Goal: Task Accomplishment & Management: Manage account settings

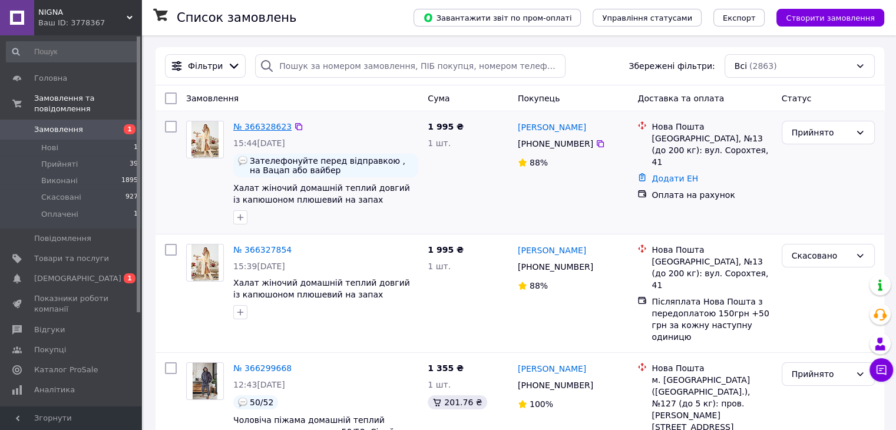
click at [267, 131] on link "№ 366328623" at bounding box center [262, 126] width 58 height 9
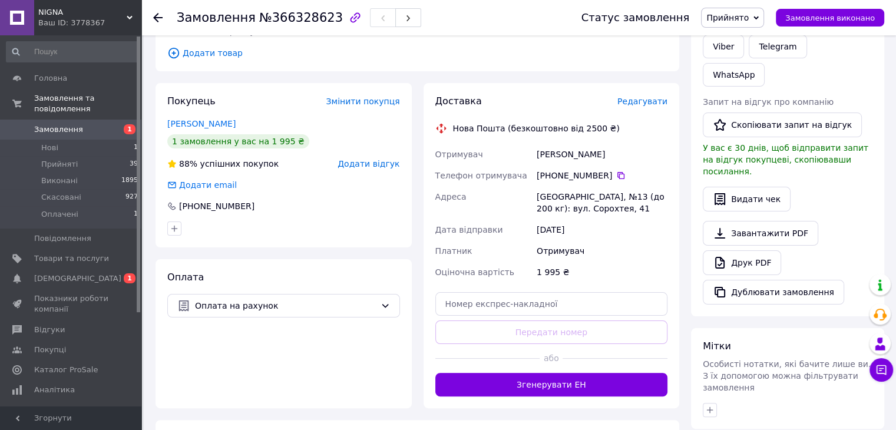
scroll to position [216, 0]
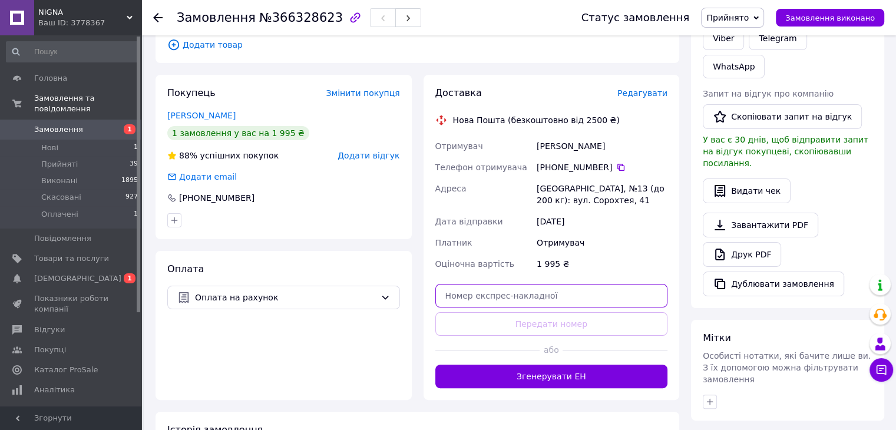
click at [490, 293] on input "text" at bounding box center [551, 296] width 233 height 24
paste input "20451269225401"
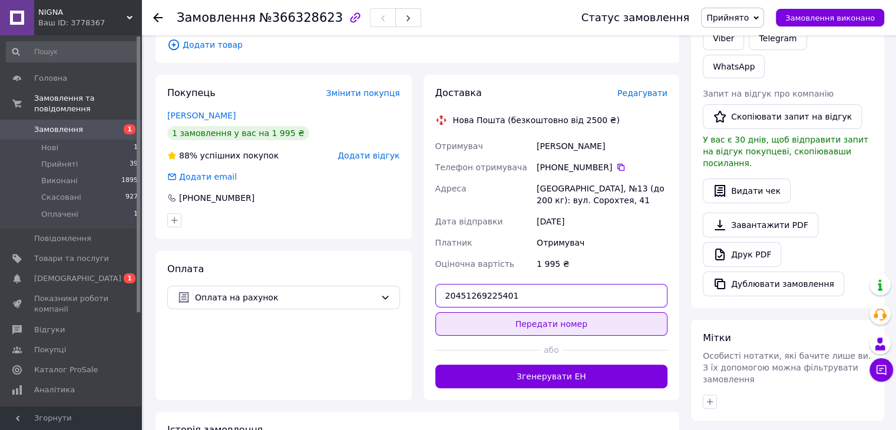
type input "20451269225401"
click at [521, 321] on button "Передати номер" at bounding box center [551, 324] width 233 height 24
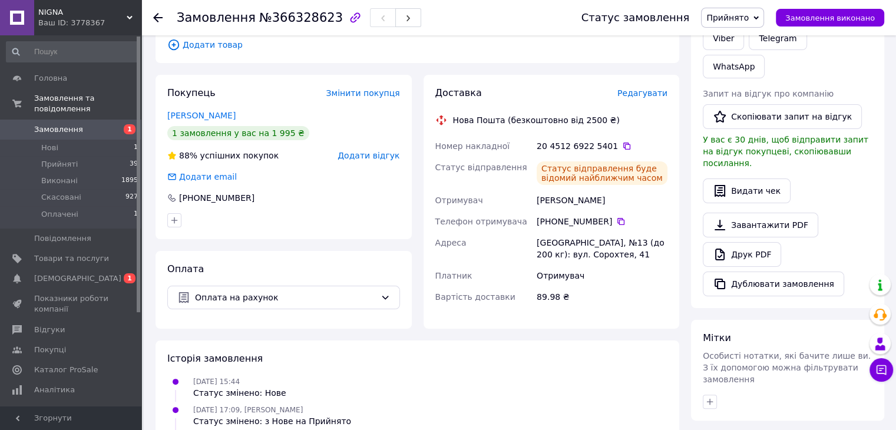
click at [158, 13] on icon at bounding box center [157, 17] width 9 height 9
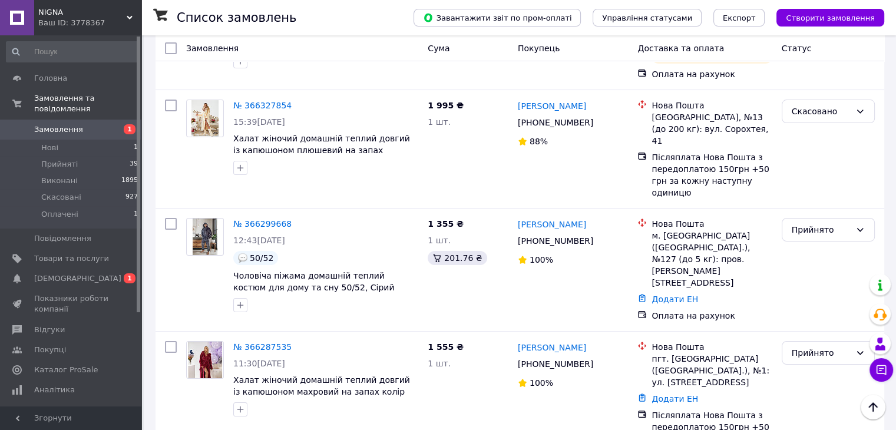
scroll to position [157, 0]
click at [261, 219] on link "№ 366299668" at bounding box center [262, 223] width 58 height 9
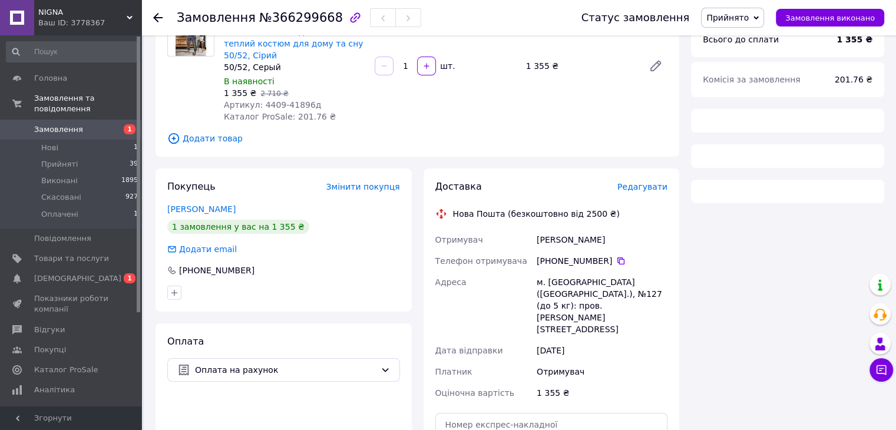
scroll to position [157, 0]
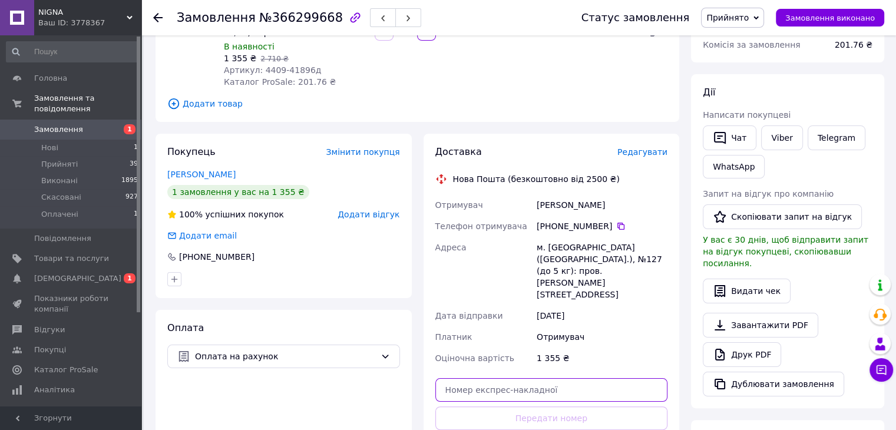
click at [511, 378] on input "text" at bounding box center [551, 390] width 233 height 24
paste input "20451269223330"
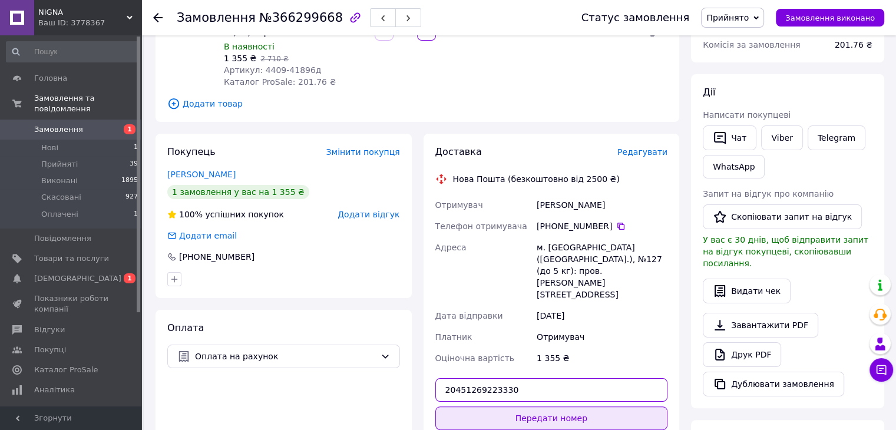
type input "20451269223330"
click at [533, 406] on button "Передати номер" at bounding box center [551, 418] width 233 height 24
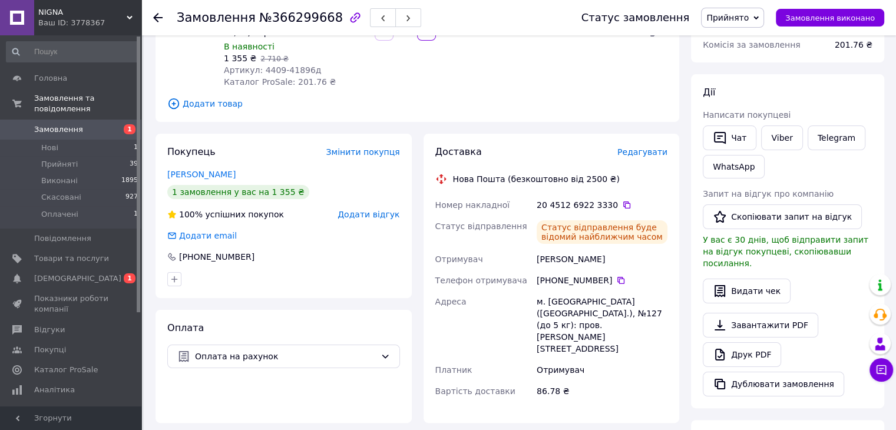
click at [158, 12] on div at bounding box center [157, 18] width 9 height 12
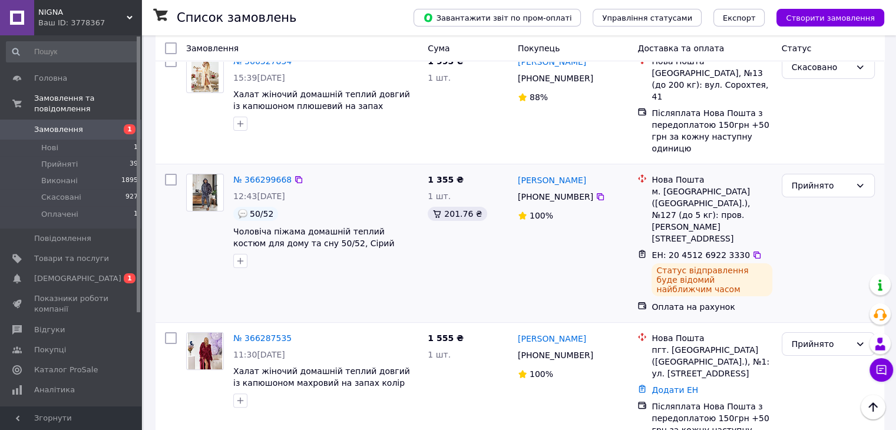
scroll to position [295, 0]
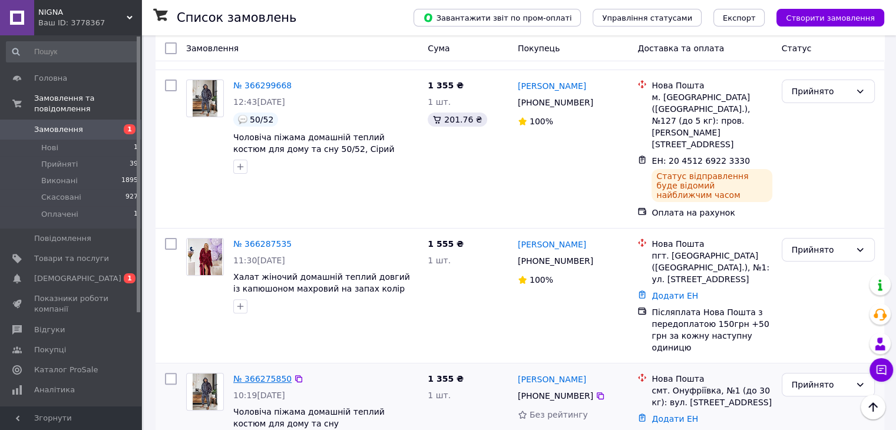
click at [263, 374] on link "№ 366275850" at bounding box center [262, 378] width 58 height 9
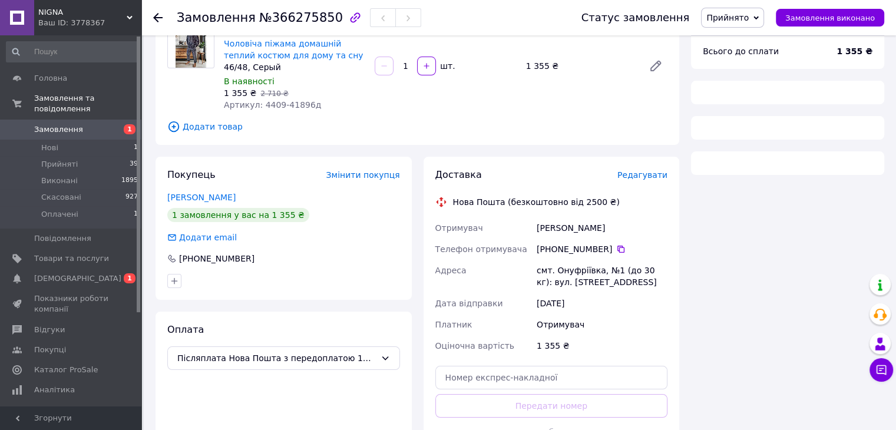
scroll to position [295, 0]
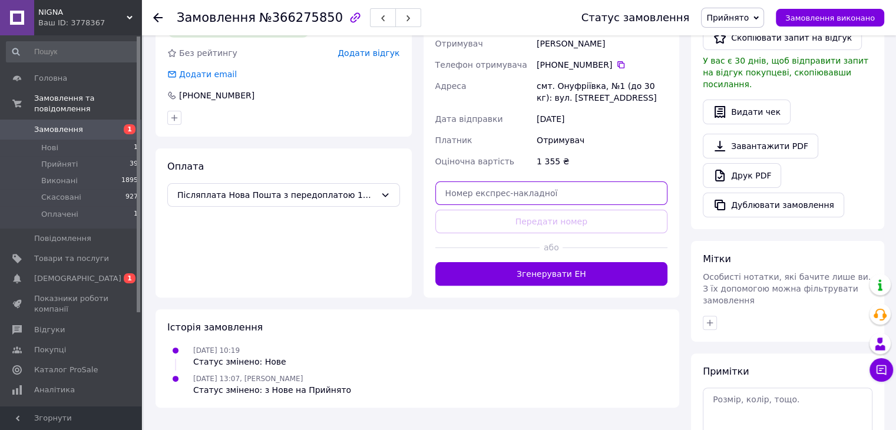
click at [483, 194] on input "text" at bounding box center [551, 193] width 233 height 24
paste input "20451269222698"
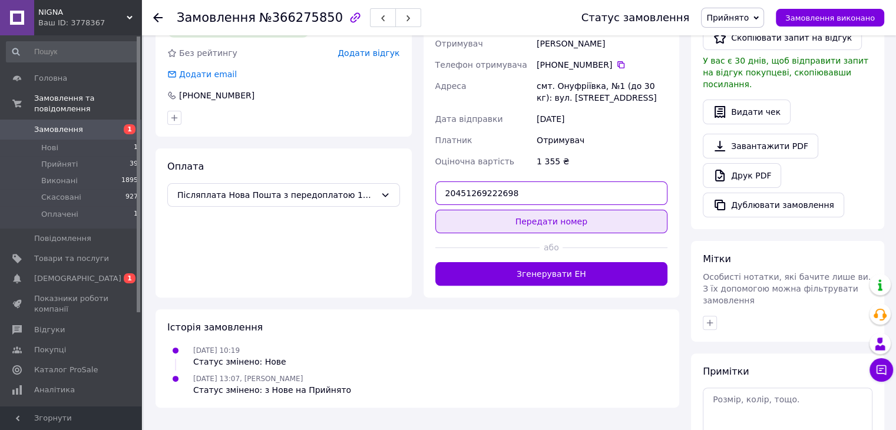
type input "20451269222698"
click at [490, 216] on button "Передати номер" at bounding box center [551, 222] width 233 height 24
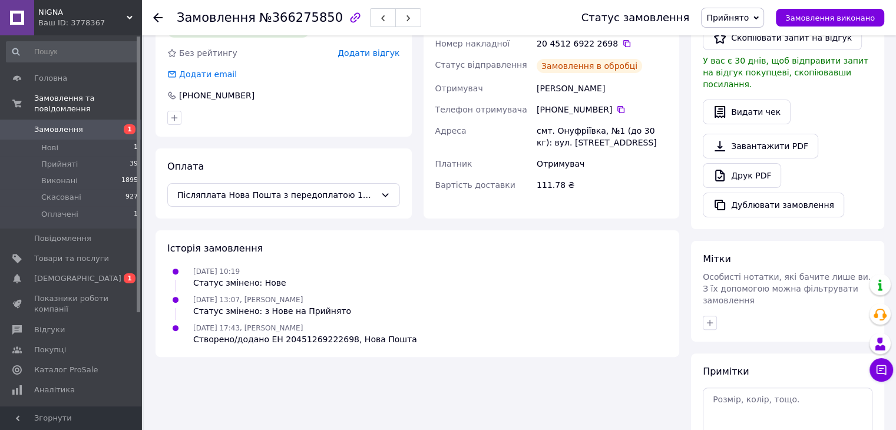
click at [156, 19] on use at bounding box center [157, 17] width 9 height 9
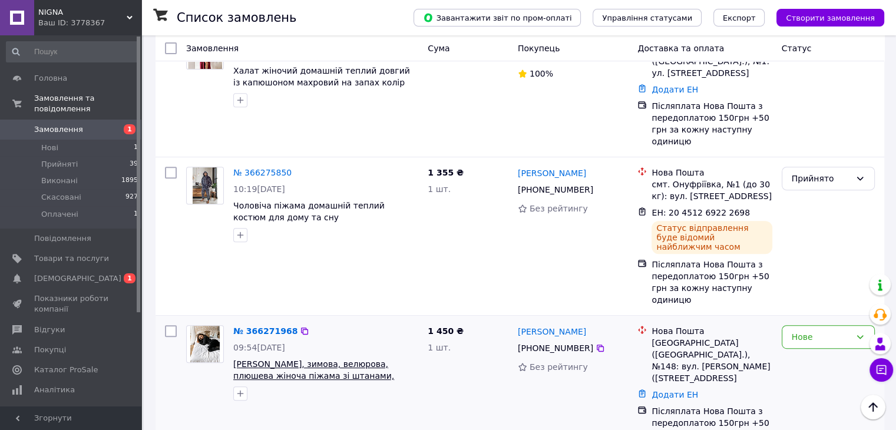
scroll to position [510, 0]
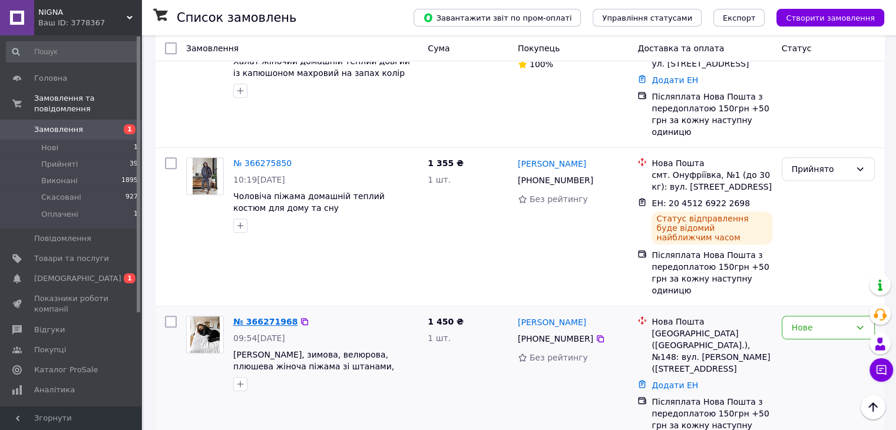
click at [248, 317] on link "№ 366271968" at bounding box center [265, 321] width 64 height 9
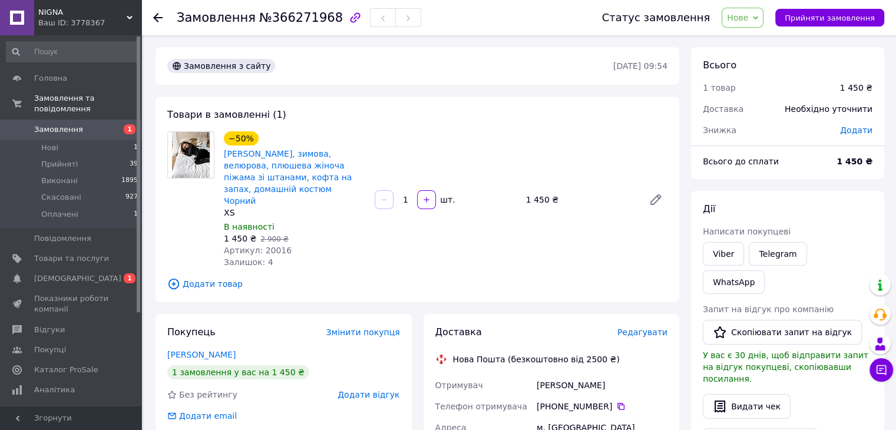
click at [758, 17] on icon at bounding box center [755, 18] width 5 height 4
click at [755, 44] on li "Прийнято" at bounding box center [749, 41] width 54 height 18
click at [158, 15] on icon at bounding box center [157, 17] width 9 height 9
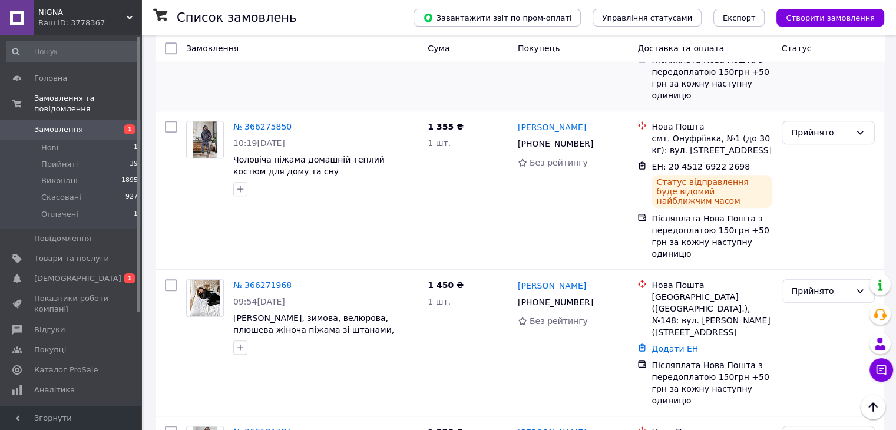
scroll to position [569, 0]
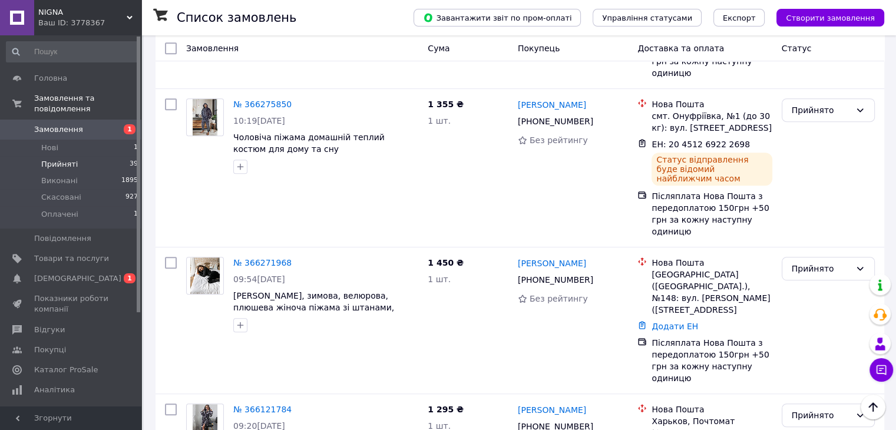
click at [75, 156] on li "Прийняті 39" at bounding box center [72, 164] width 145 height 16
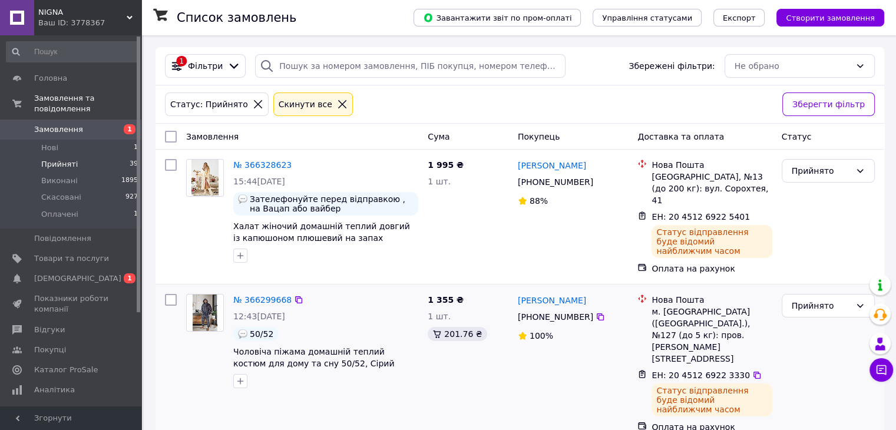
click at [386, 293] on div "№ 366299668" at bounding box center [325, 300] width 187 height 14
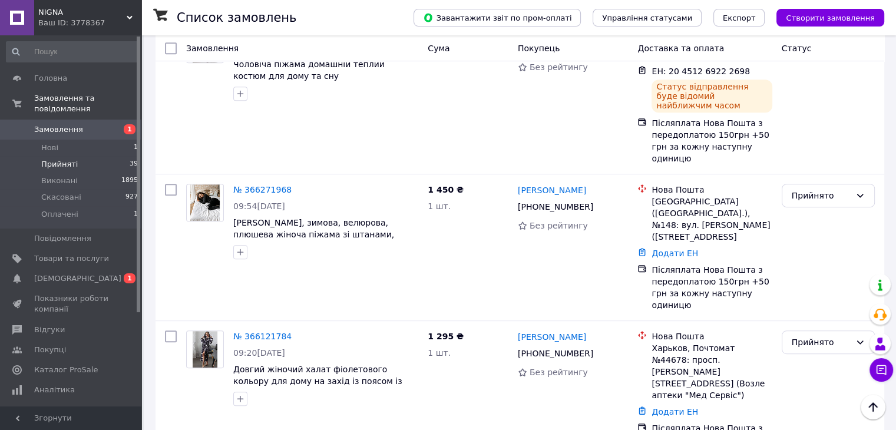
scroll to position [629, 0]
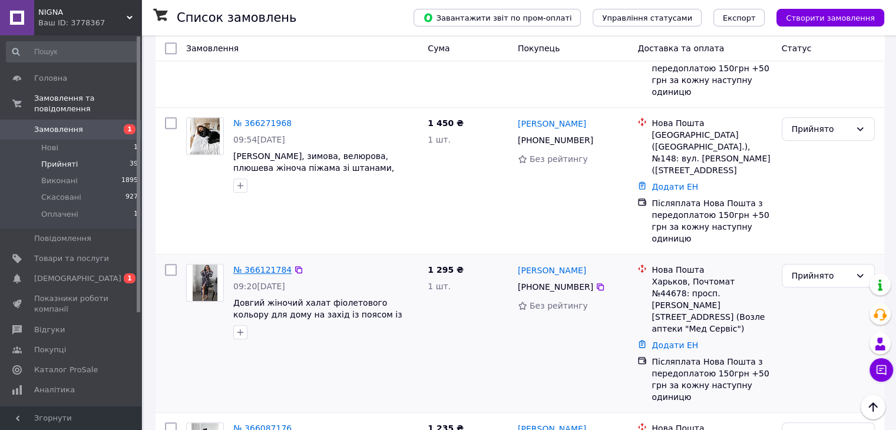
click at [267, 265] on link "№ 366121784" at bounding box center [262, 269] width 58 height 9
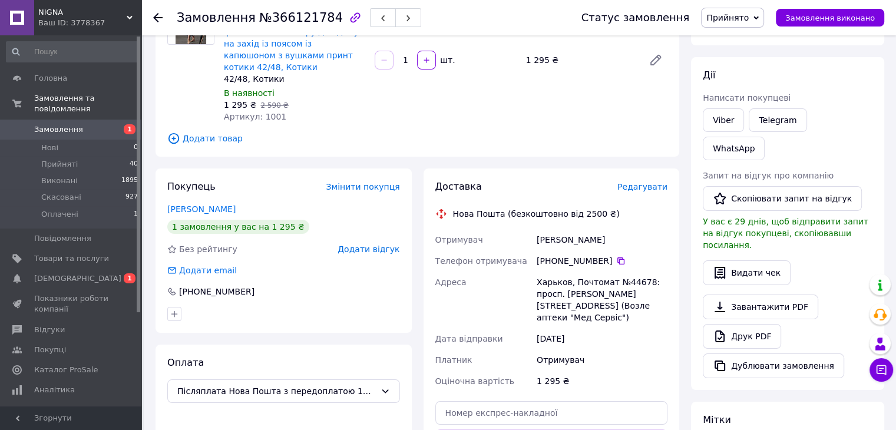
scroll to position [332, 0]
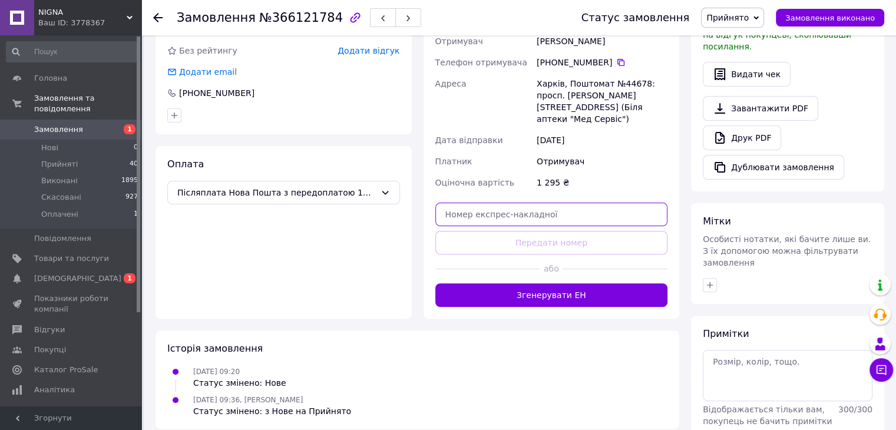
click at [462, 203] on input "text" at bounding box center [551, 215] width 233 height 24
paste input "20451269219221"
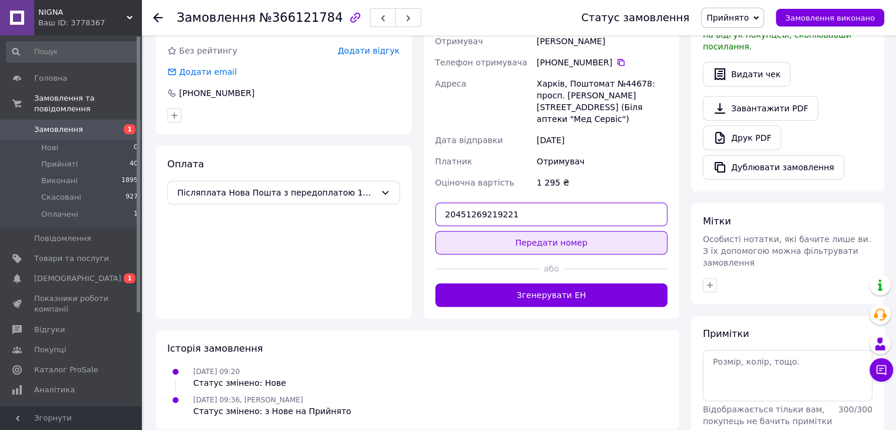
type input "20451269219221"
click at [471, 231] on button "Передати номер" at bounding box center [551, 243] width 233 height 24
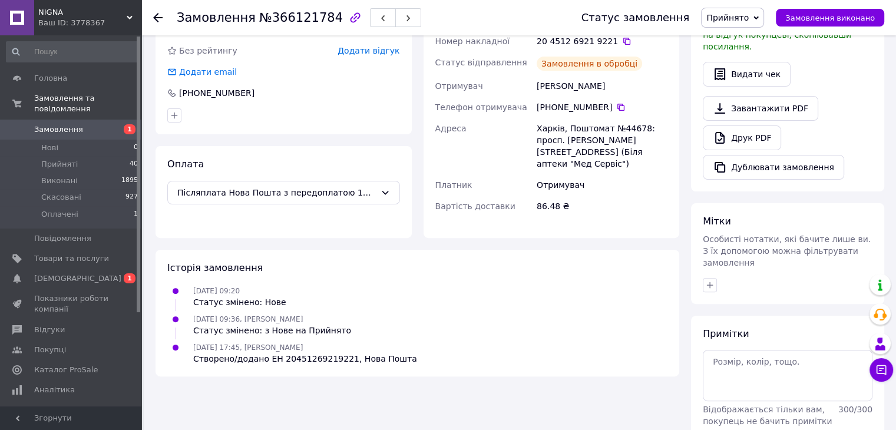
click at [160, 17] on use at bounding box center [157, 17] width 9 height 9
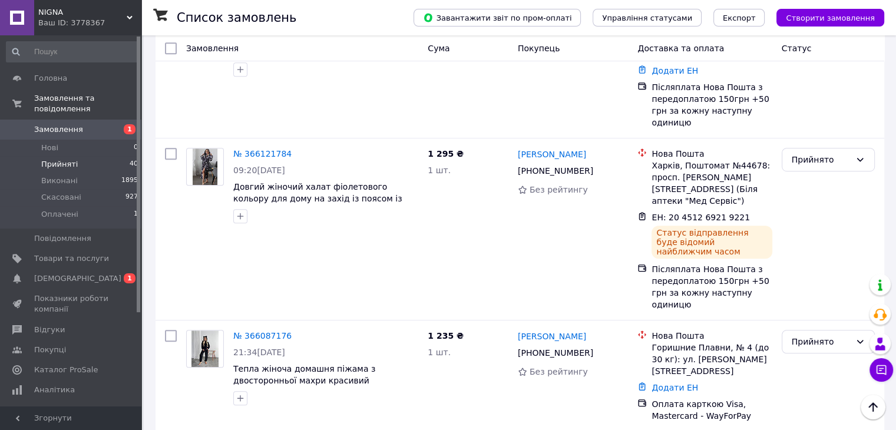
scroll to position [726, 0]
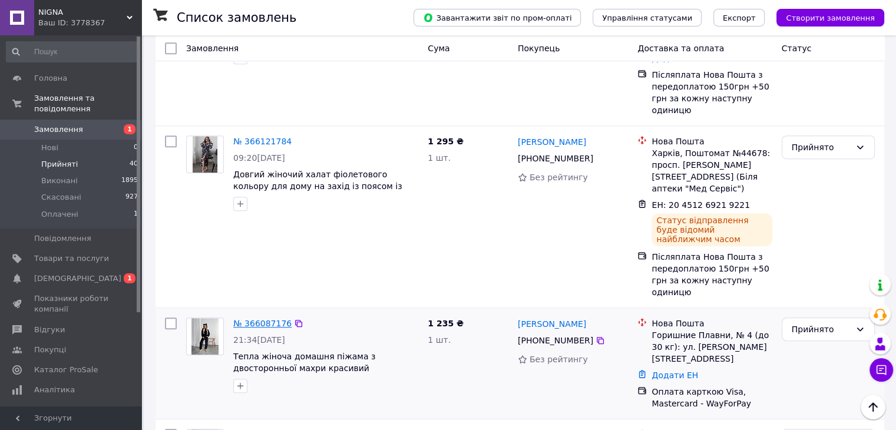
click at [260, 319] on link "№ 366087176" at bounding box center [262, 323] width 58 height 9
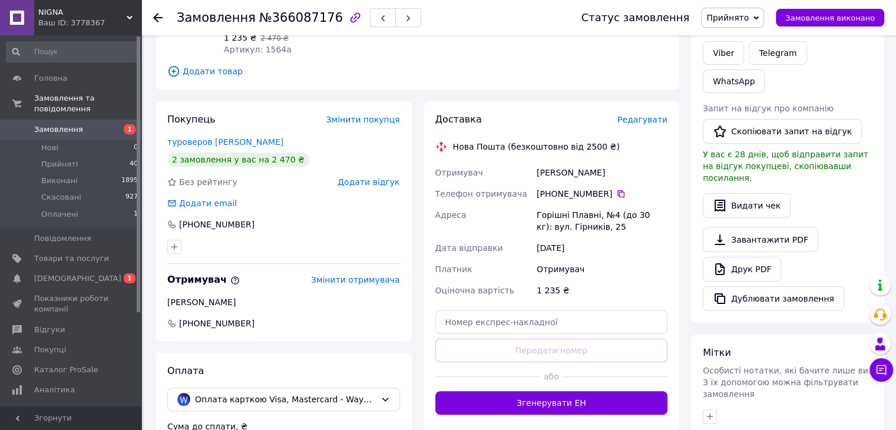
scroll to position [127, 0]
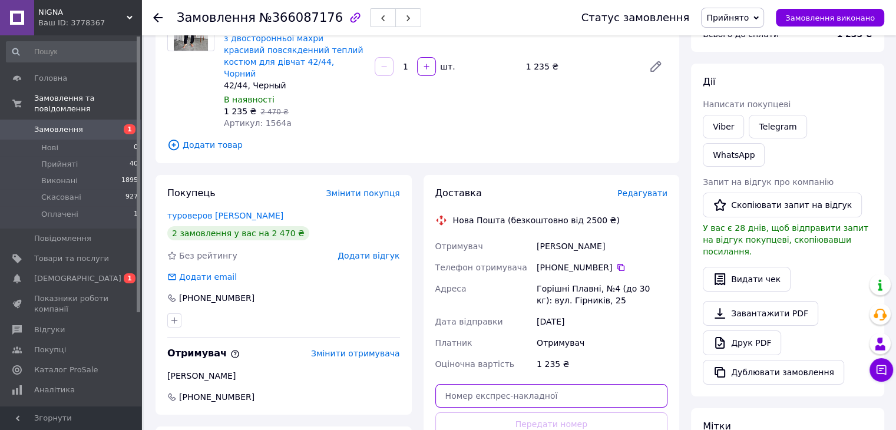
click at [451, 384] on input "text" at bounding box center [551, 396] width 233 height 24
type input "59001474262877"
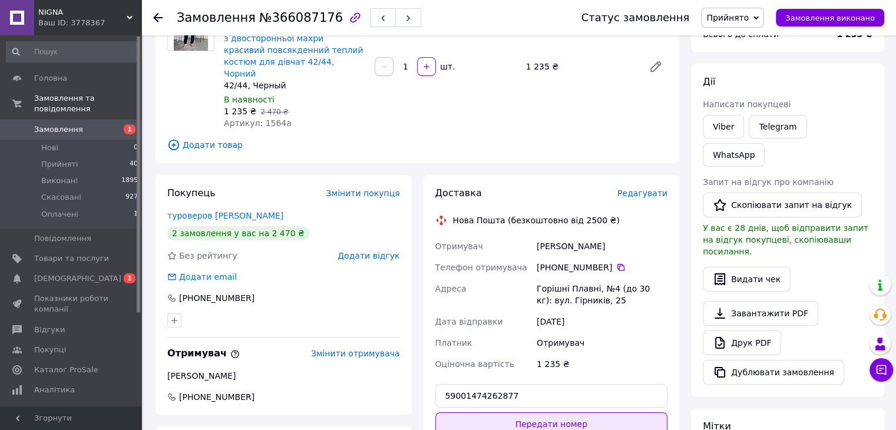
click at [508, 412] on button "Передати номер" at bounding box center [551, 424] width 233 height 24
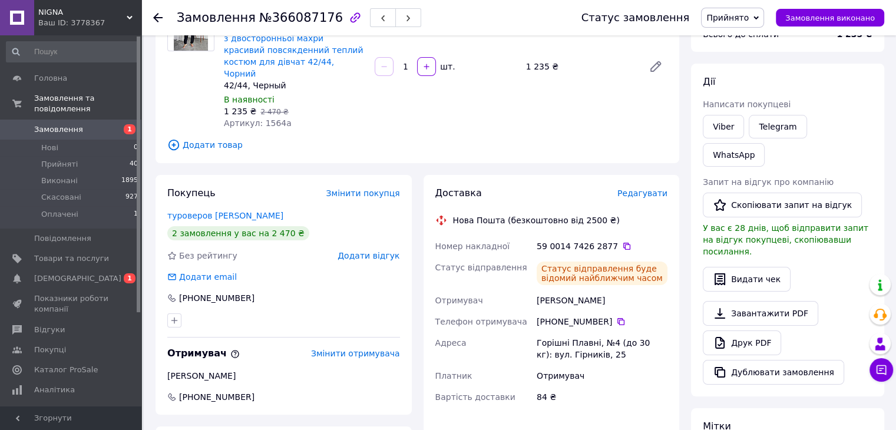
click at [159, 17] on use at bounding box center [157, 17] width 9 height 9
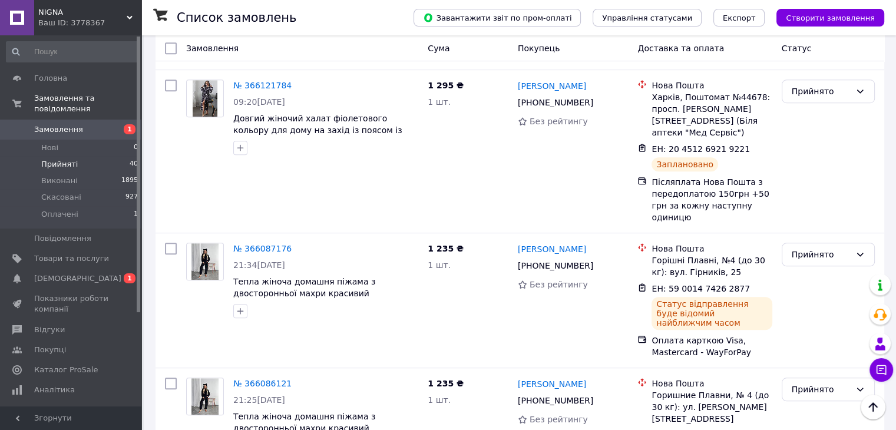
scroll to position [766, 0]
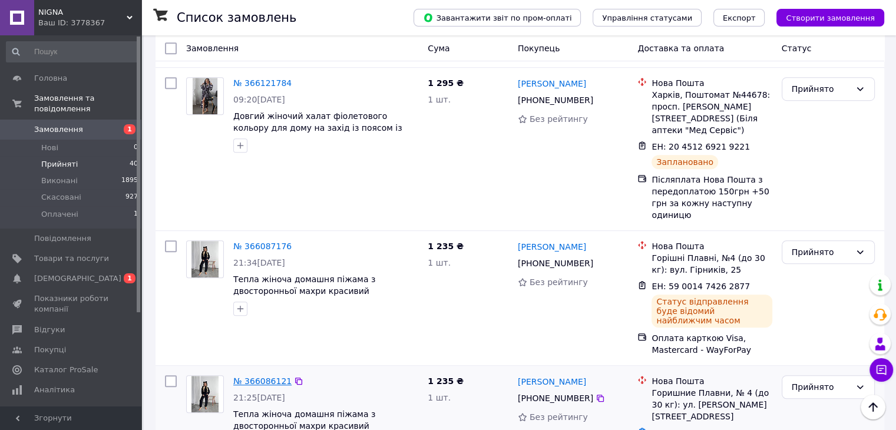
click at [277, 376] on link "№ 366086121" at bounding box center [262, 380] width 58 height 9
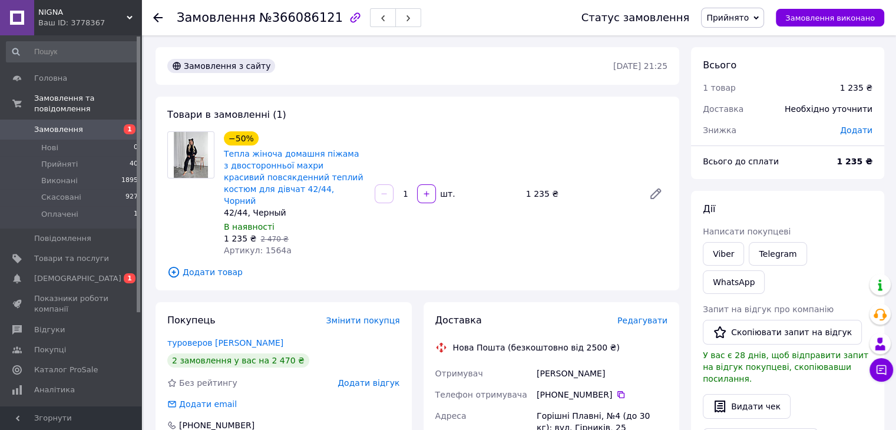
click at [744, 17] on span "Прийнято" at bounding box center [727, 17] width 42 height 9
click at [159, 19] on icon at bounding box center [157, 17] width 9 height 9
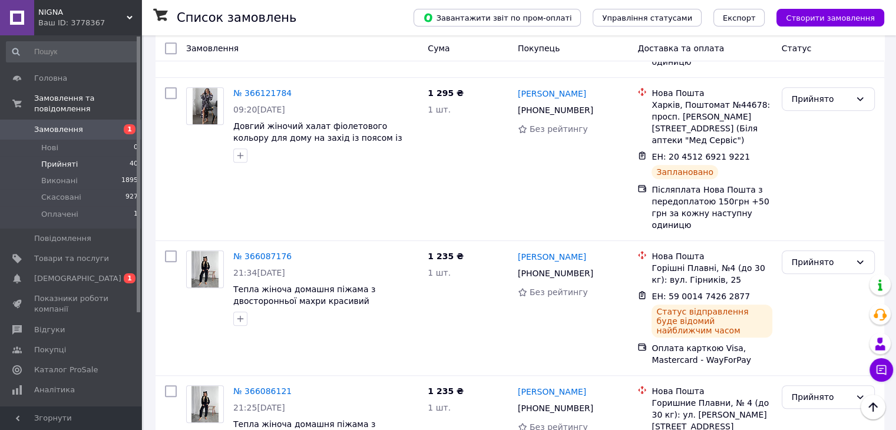
scroll to position [785, 0]
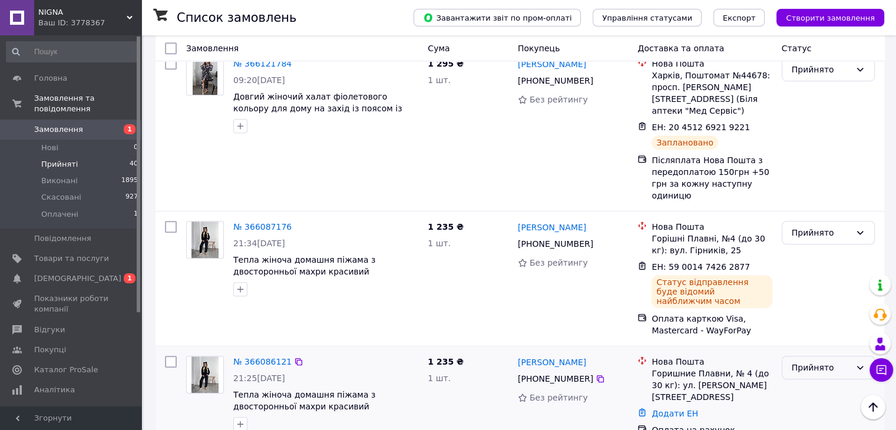
click at [795, 361] on div "Прийнято" at bounding box center [821, 367] width 59 height 13
click at [804, 304] on li "Скасовано" at bounding box center [828, 307] width 92 height 21
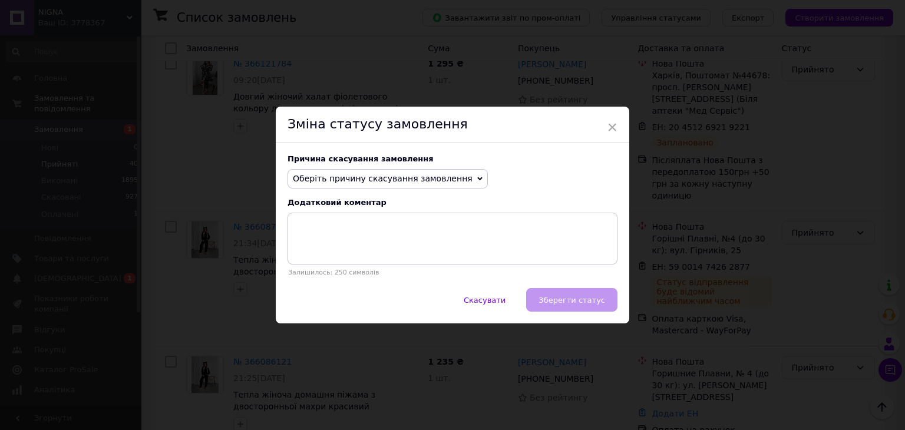
click at [451, 176] on span "Оберіть причину скасування замовлення" at bounding box center [387, 179] width 200 height 20
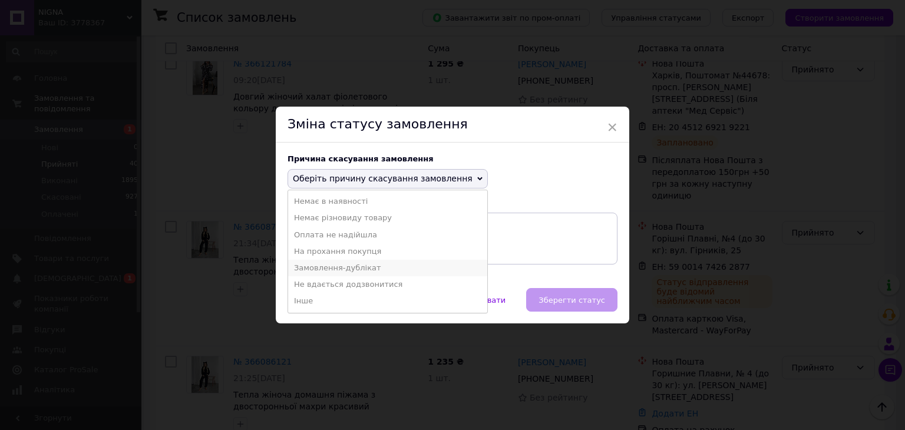
click at [382, 267] on li "Замовлення-дублікат" at bounding box center [387, 268] width 199 height 16
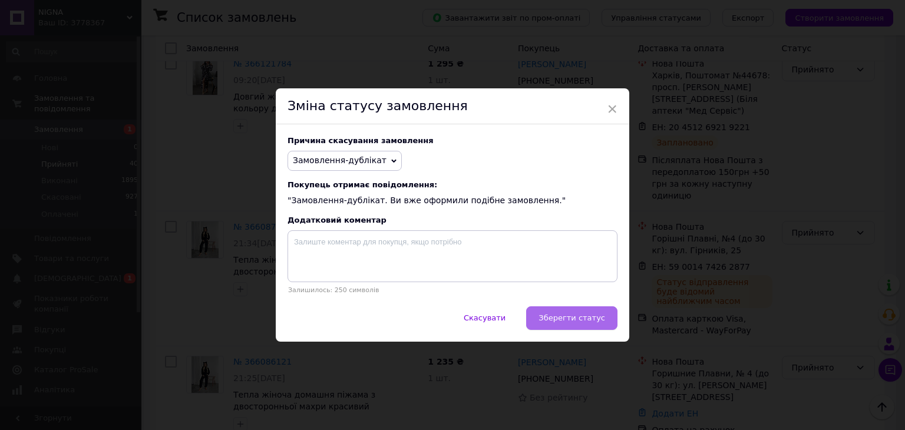
click at [578, 320] on span "Зберегти статус" at bounding box center [571, 317] width 67 height 9
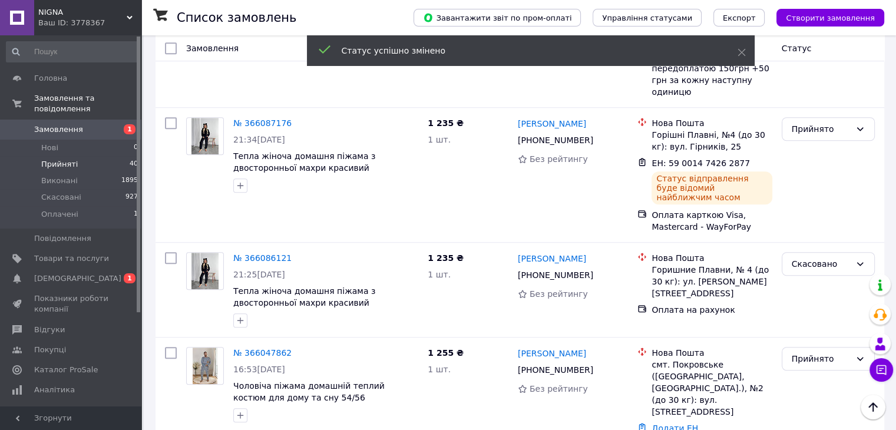
scroll to position [903, 0]
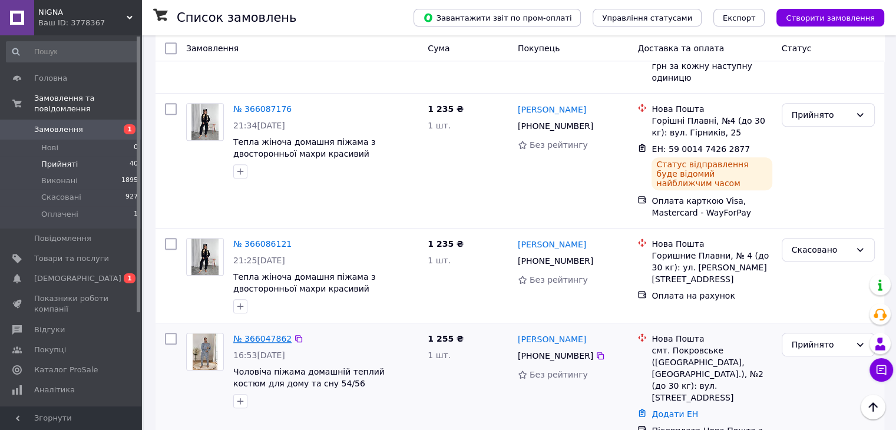
click at [271, 334] on link "№ 366047862" at bounding box center [262, 338] width 58 height 9
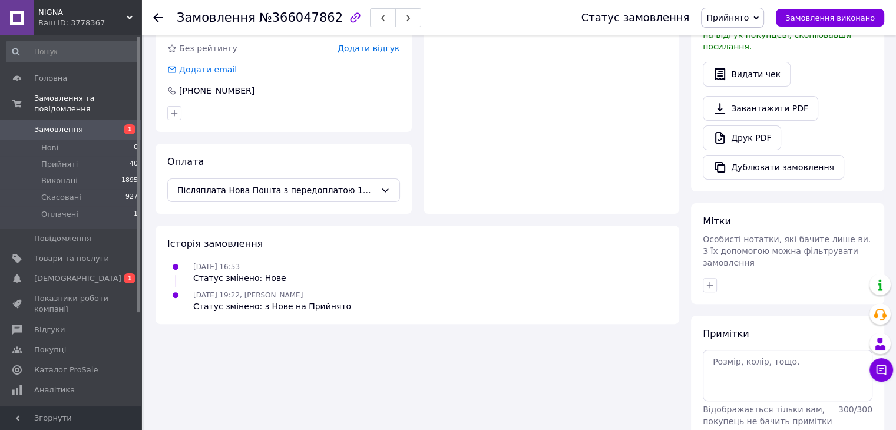
scroll to position [332, 0]
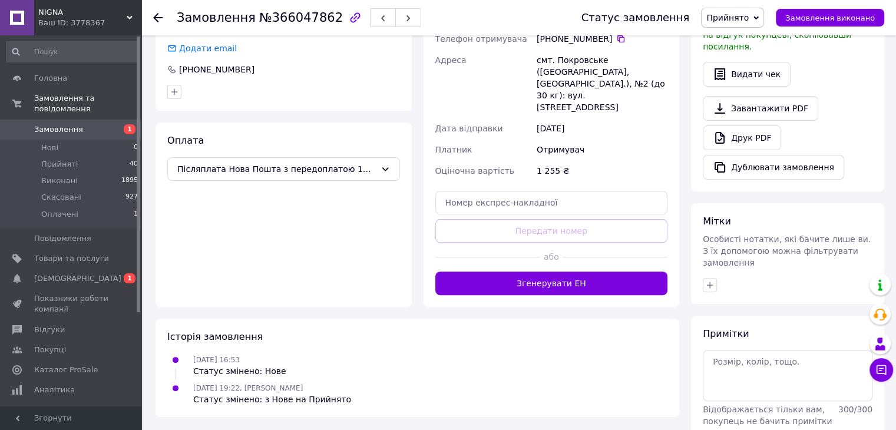
click at [338, 255] on div "Оплата Післяплата Нова Пошта з передоплатою 150грн +50 грн за кожну наступну од…" at bounding box center [284, 215] width 256 height 184
click at [465, 191] on input "text" at bounding box center [551, 203] width 233 height 24
paste input "20451269223008"
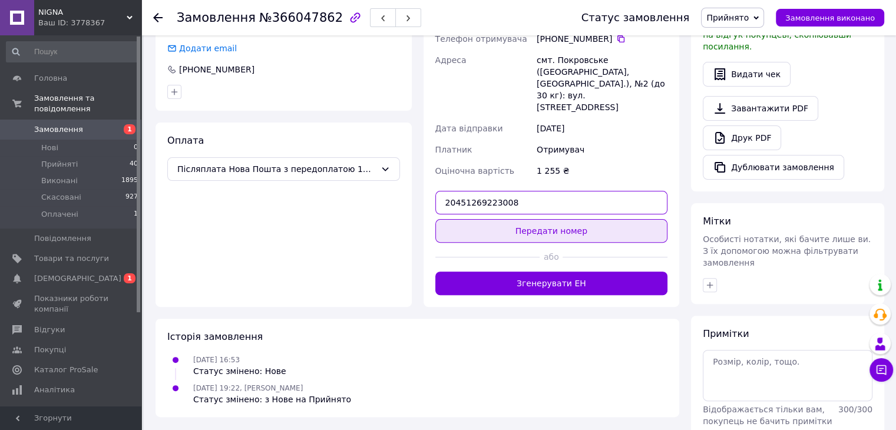
type input "20451269223008"
click at [482, 219] on button "Передати номер" at bounding box center [551, 231] width 233 height 24
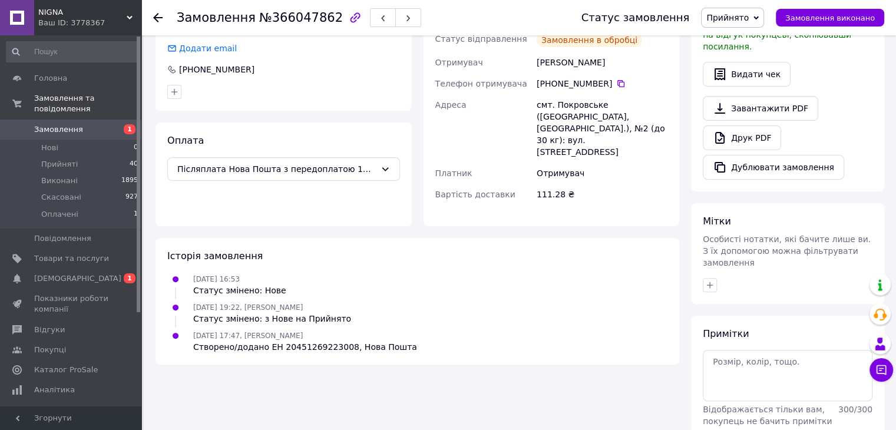
click at [157, 18] on icon at bounding box center [157, 17] width 9 height 9
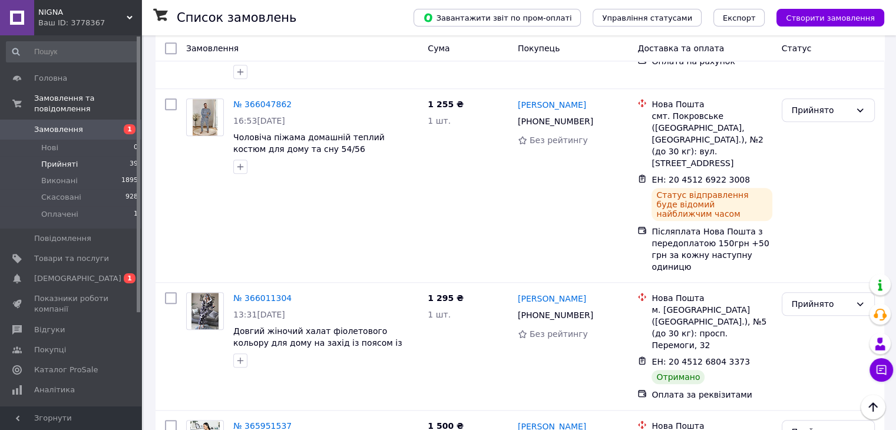
scroll to position [1139, 0]
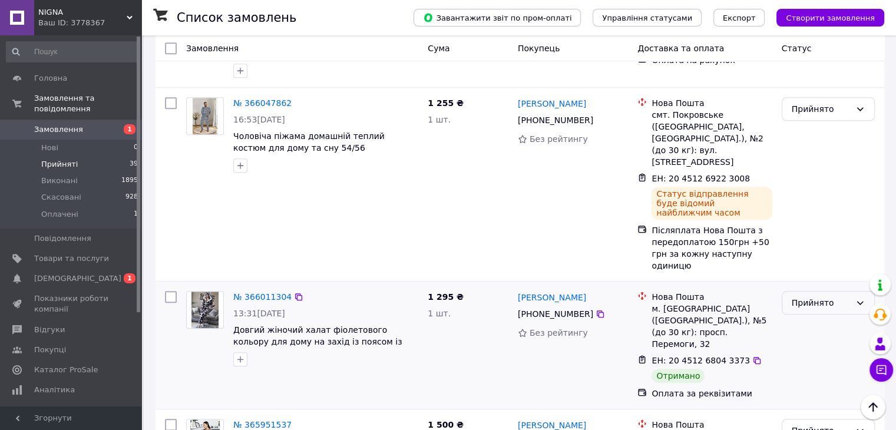
click at [806, 296] on div "Прийнято" at bounding box center [821, 302] width 59 height 13
click at [813, 190] on li "Виконано" at bounding box center [828, 189] width 92 height 21
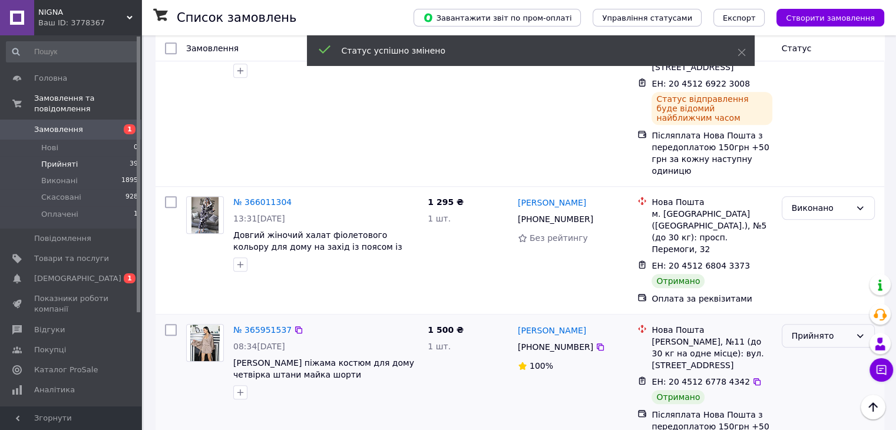
scroll to position [1044, 0]
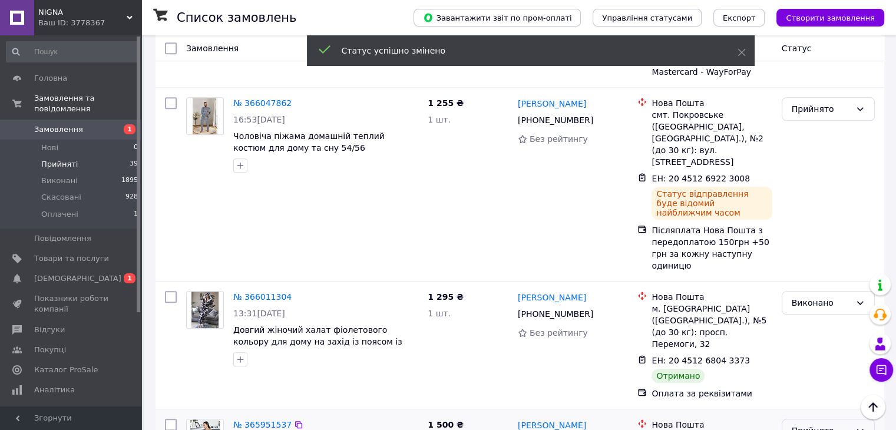
click at [819, 424] on div "Прийнято" at bounding box center [821, 430] width 59 height 13
click at [814, 302] on li "Виконано" at bounding box center [828, 305] width 92 height 21
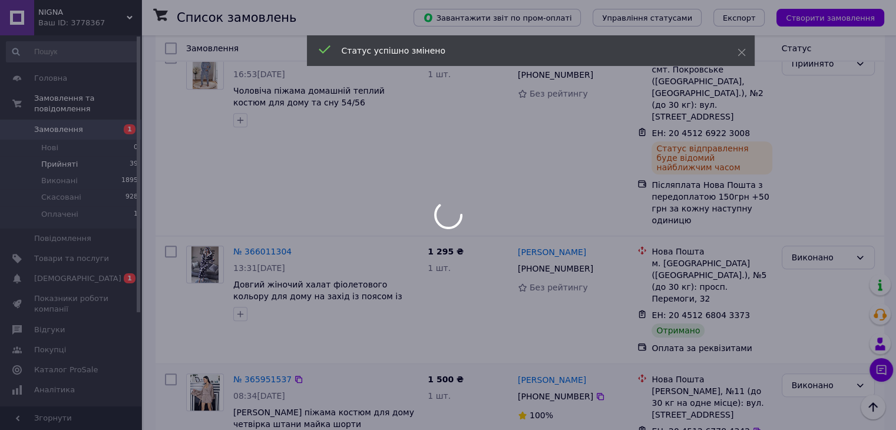
scroll to position [1181, 0]
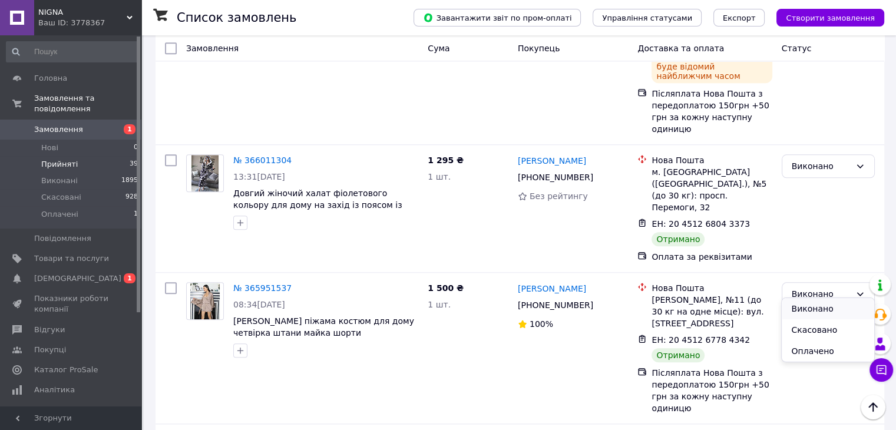
click at [806, 309] on li "Виконано" at bounding box center [828, 308] width 92 height 21
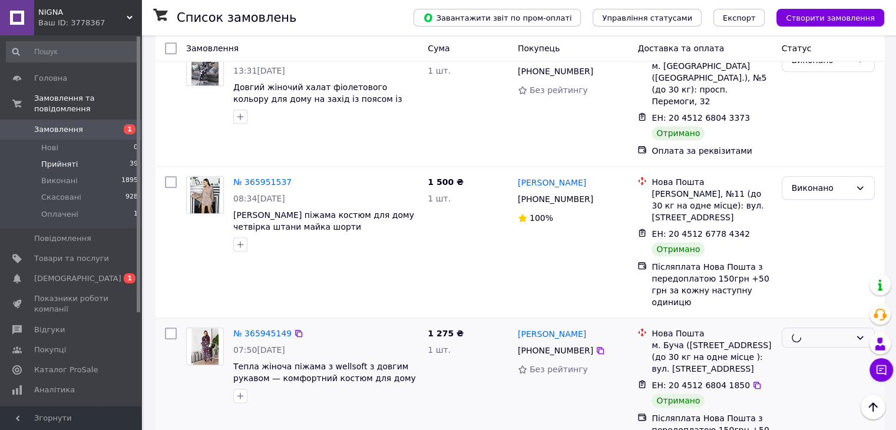
scroll to position [1318, 0]
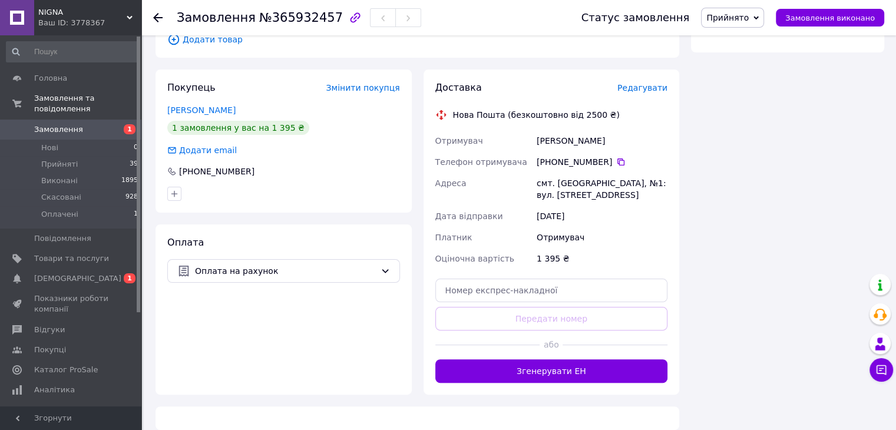
scroll to position [332, 0]
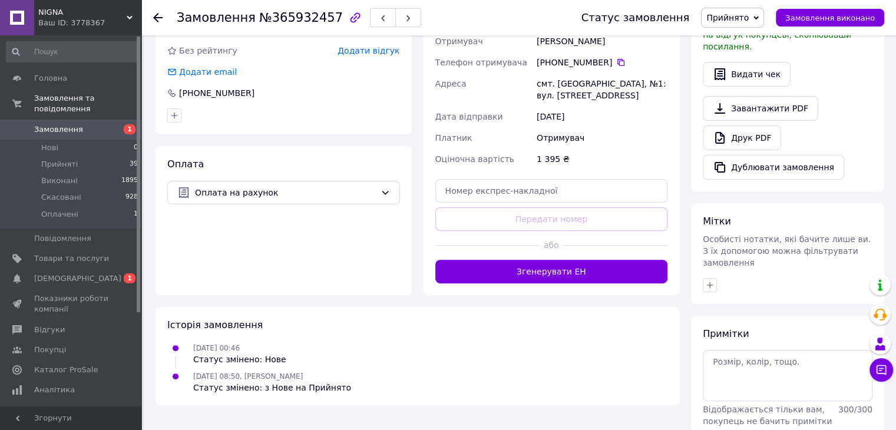
click at [343, 276] on div "Оплата Оплата на рахунок" at bounding box center [284, 220] width 256 height 149
click at [490, 179] on input "text" at bounding box center [551, 191] width 233 height 24
paste input "20451268350494"
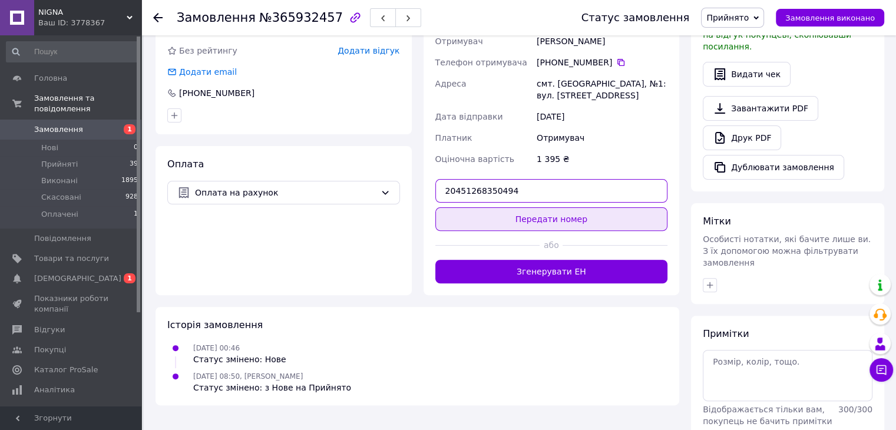
type input "20451268350494"
click at [535, 207] on button "Передати номер" at bounding box center [551, 219] width 233 height 24
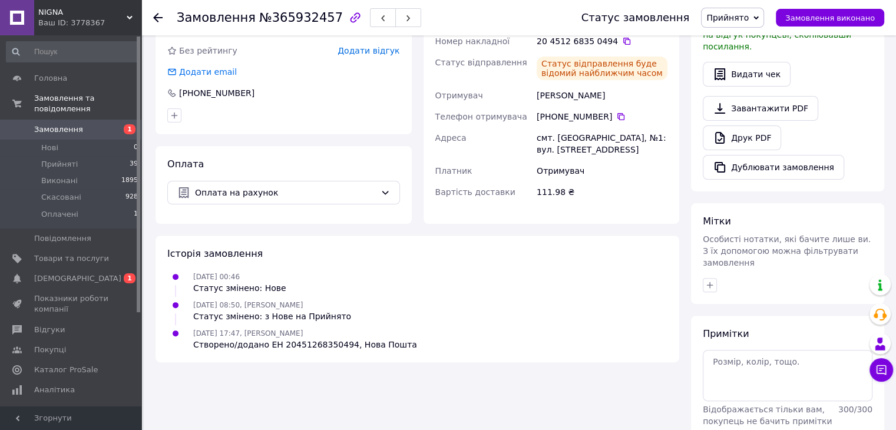
click at [157, 14] on use at bounding box center [157, 17] width 9 height 9
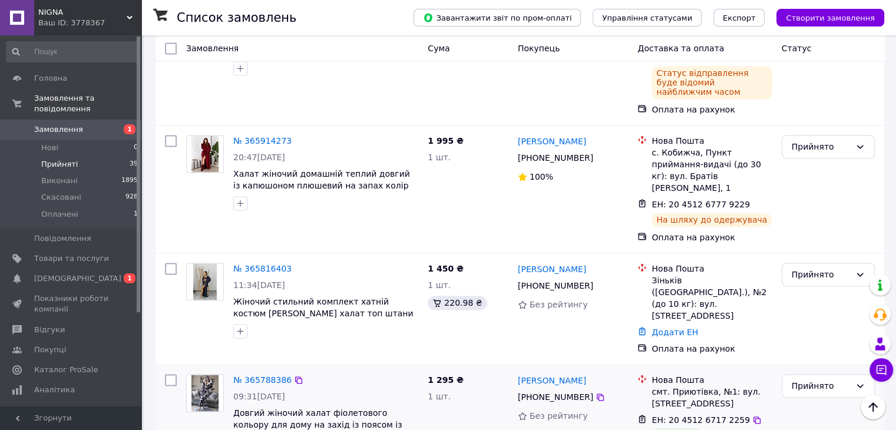
scroll to position [1767, 0]
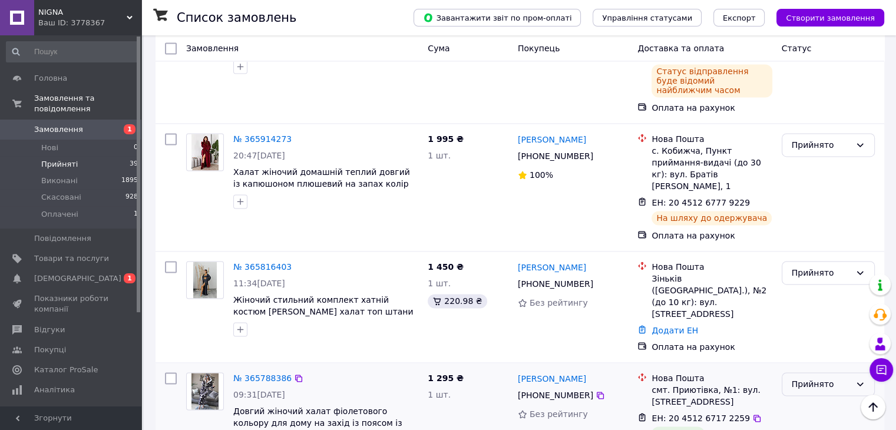
click at [802, 378] on div "Прийнято" at bounding box center [821, 384] width 59 height 13
click at [808, 196] on li "Виконано" at bounding box center [828, 203] width 92 height 21
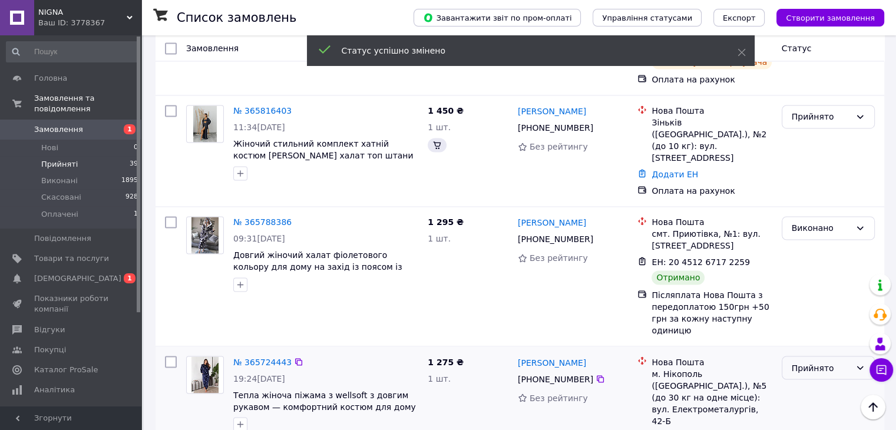
scroll to position [1895, 0]
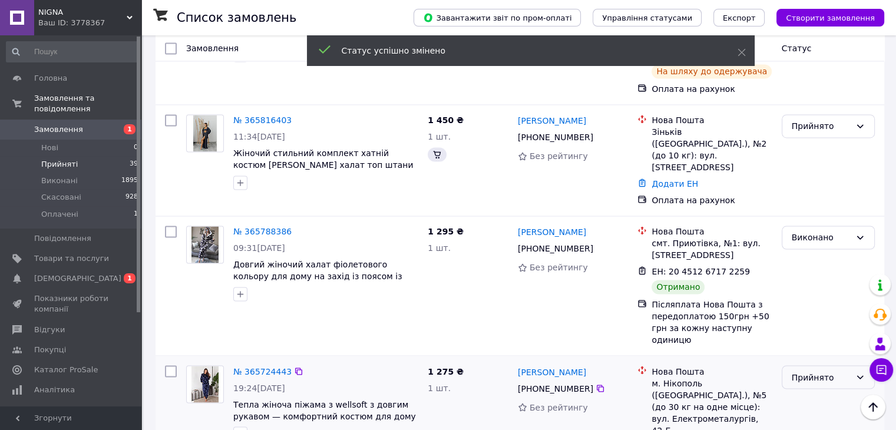
click at [819, 371] on div "Прийнято" at bounding box center [821, 377] width 59 height 13
click at [821, 215] on li "Скасовано" at bounding box center [828, 214] width 92 height 21
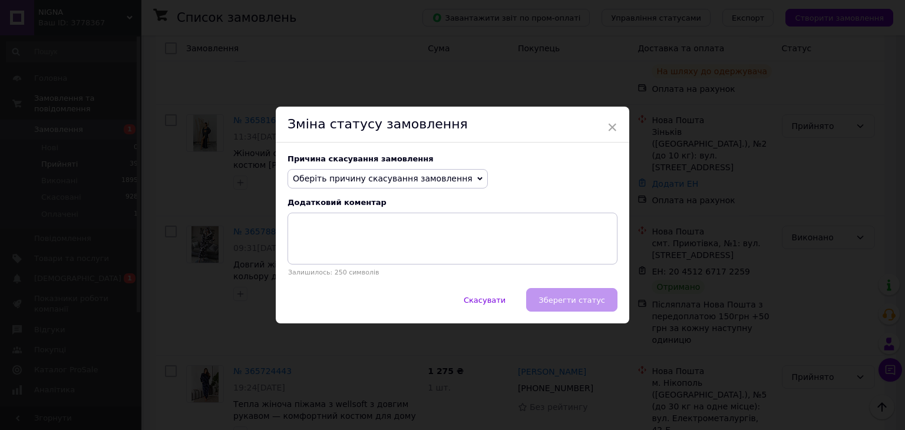
click at [440, 178] on span "Оберіть причину скасування замовлення" at bounding box center [383, 178] width 180 height 9
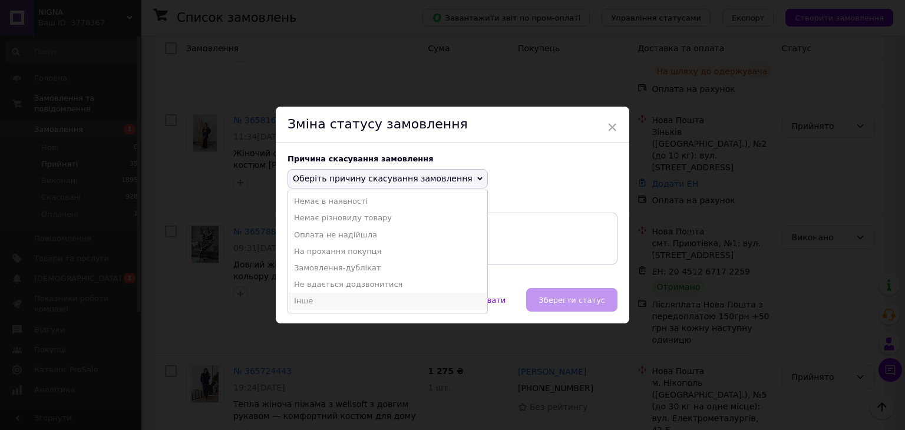
click at [349, 305] on li "Інше" at bounding box center [387, 301] width 199 height 16
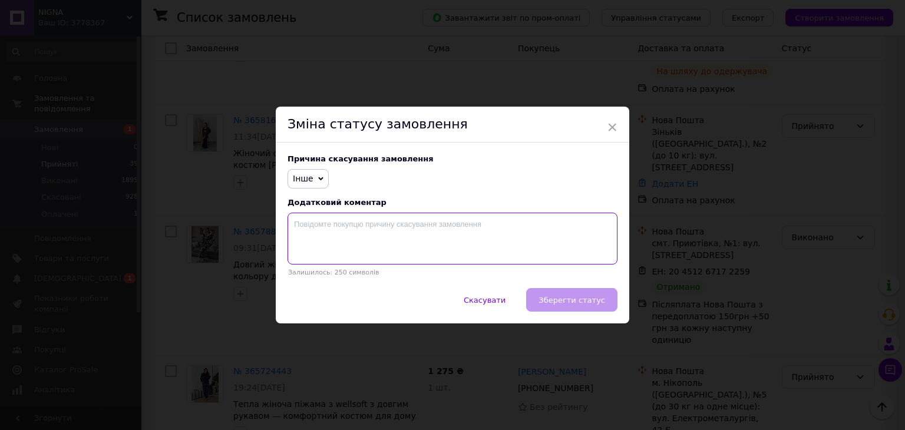
click at [361, 234] on textarea at bounding box center [452, 239] width 330 height 52
type textarea "відмова"
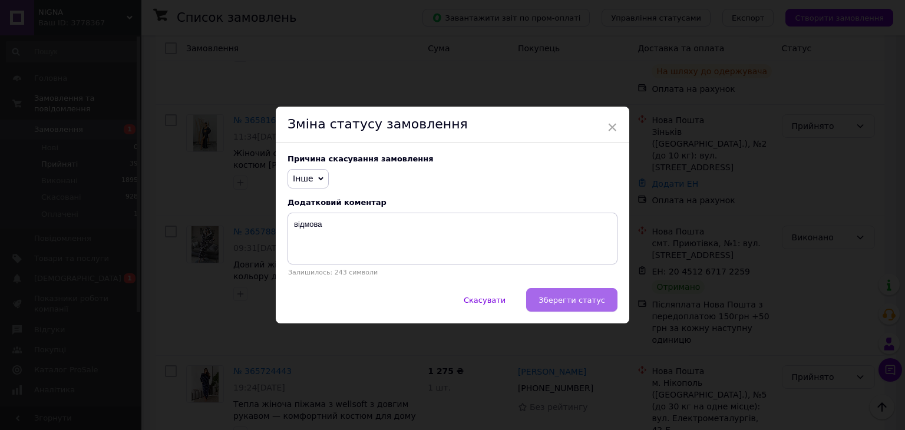
click at [572, 300] on span "Зберегти статус" at bounding box center [571, 300] width 67 height 9
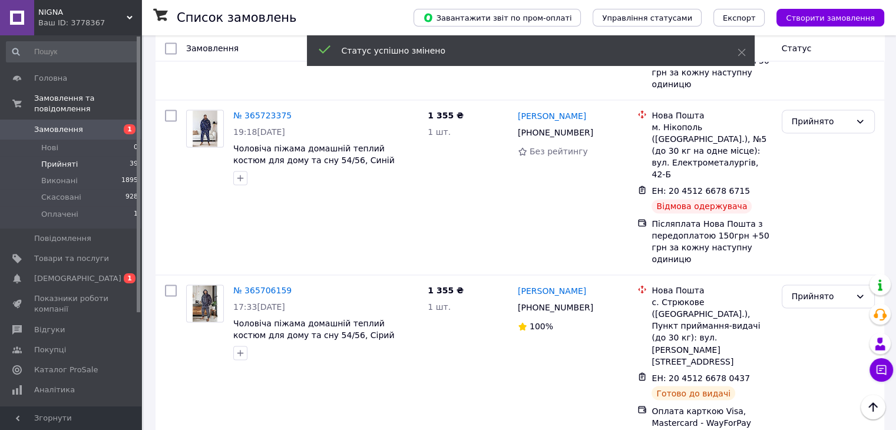
scroll to position [1487, 0]
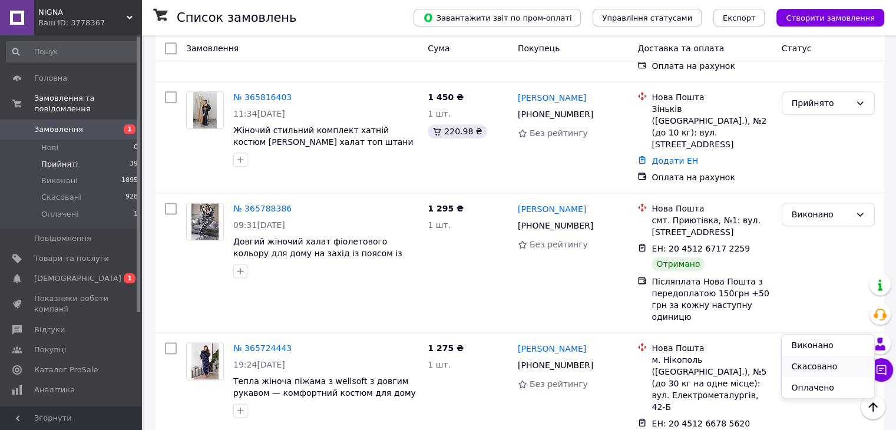
click at [815, 365] on li "Скасовано" at bounding box center [828, 366] width 92 height 21
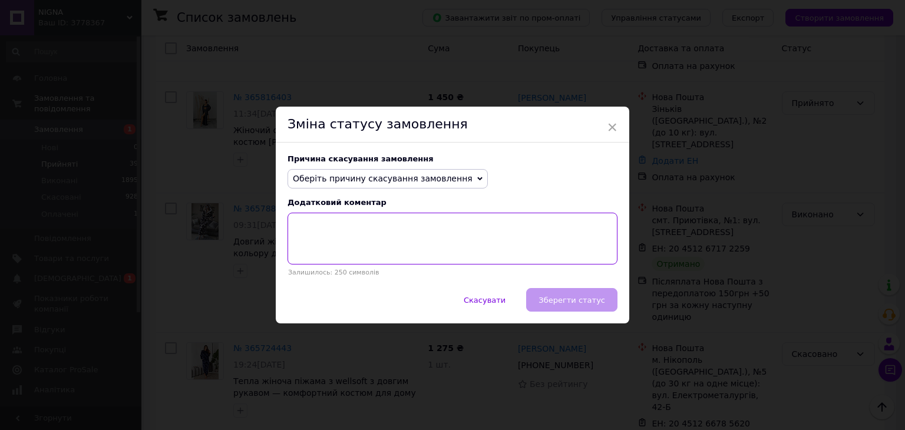
click at [458, 240] on textarea at bounding box center [452, 239] width 330 height 52
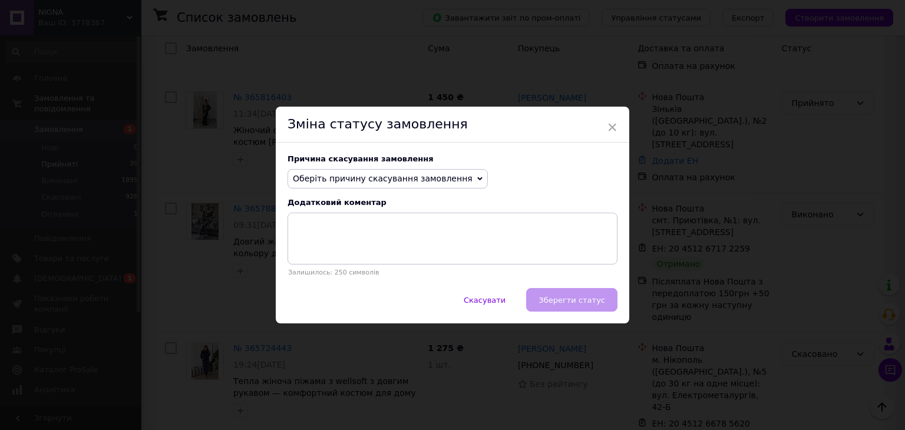
click at [425, 180] on span "Оберіть причину скасування замовлення" at bounding box center [383, 178] width 180 height 9
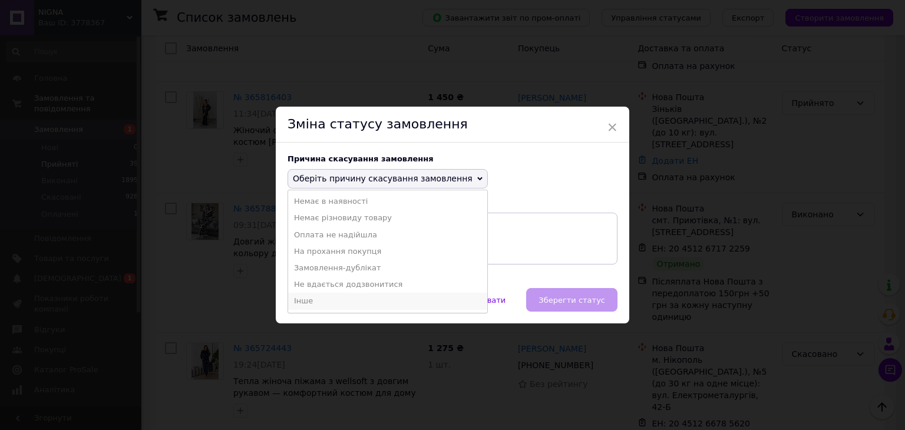
click at [361, 302] on li "Інше" at bounding box center [387, 301] width 199 height 16
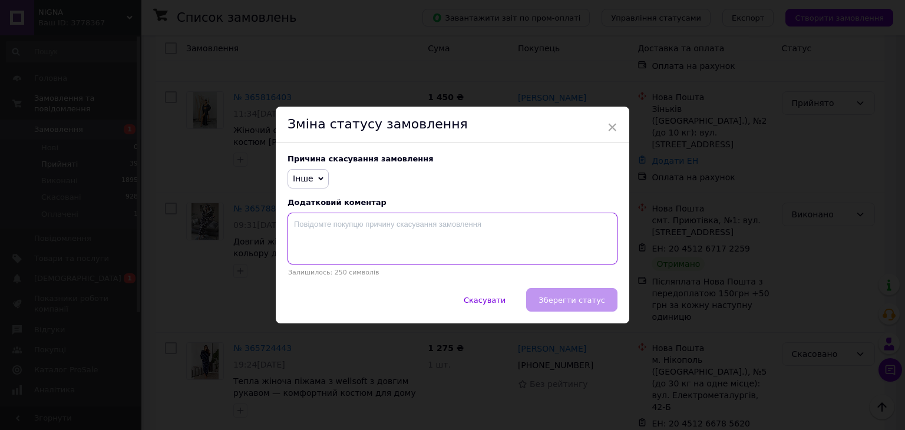
click at [368, 223] on textarea at bounding box center [452, 239] width 330 height 52
type textarea "відмова"
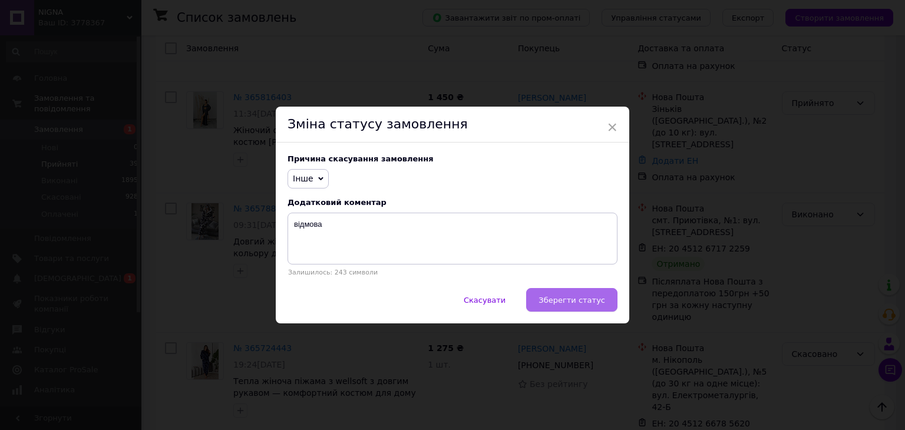
click at [569, 307] on button "Зберегти статус" at bounding box center [571, 300] width 91 height 24
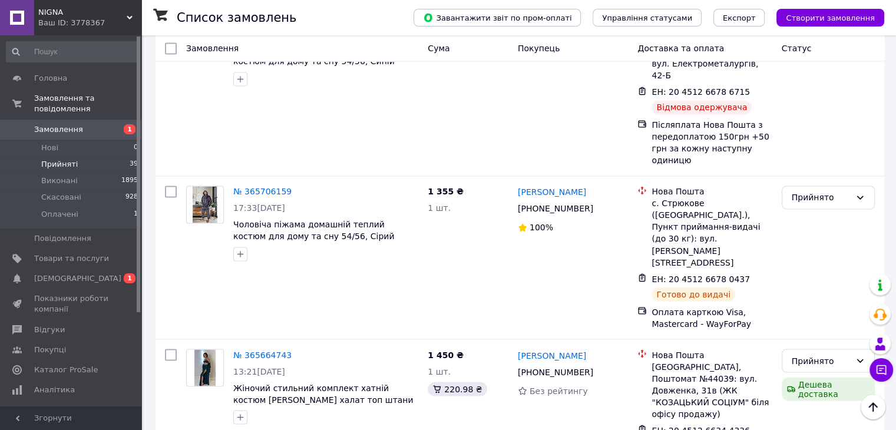
scroll to position [1998, 0]
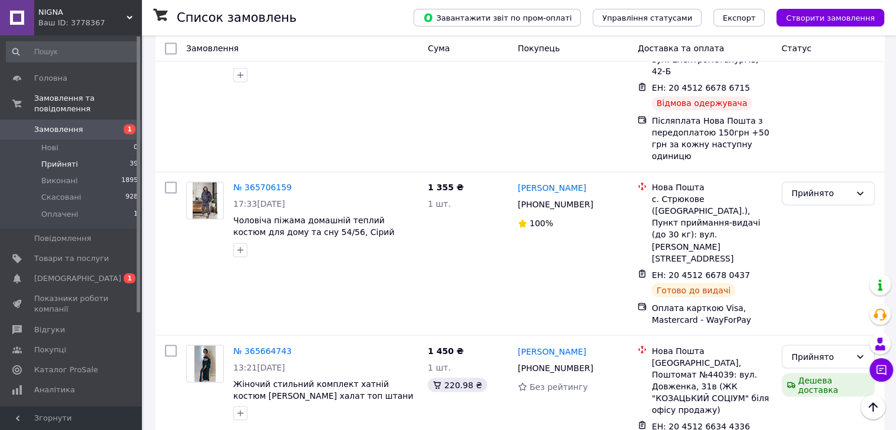
click at [835, 239] on li "Виконано" at bounding box center [828, 242] width 92 height 21
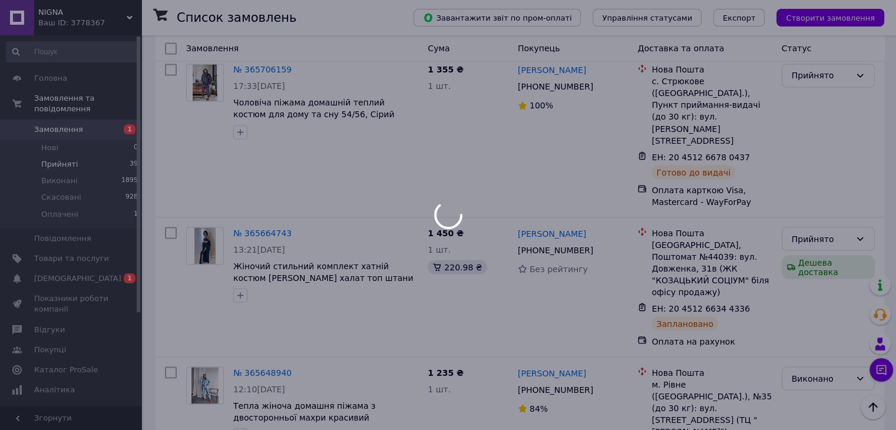
scroll to position [2107, 0]
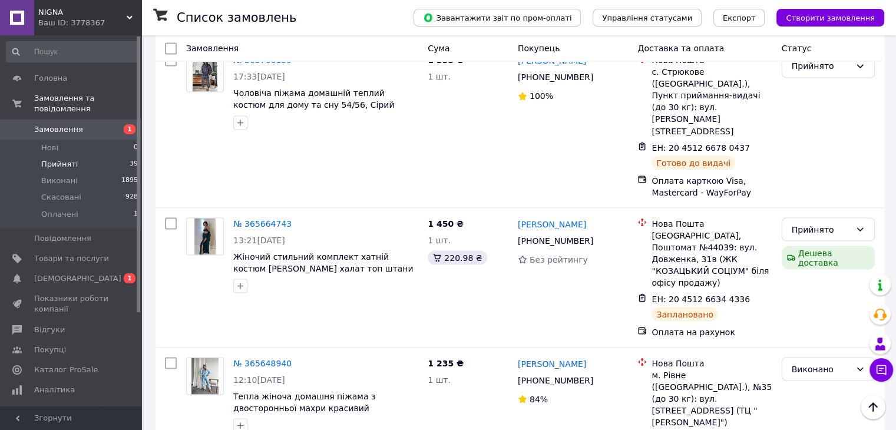
click at [818, 266] on li "Виконано" at bounding box center [828, 264] width 92 height 21
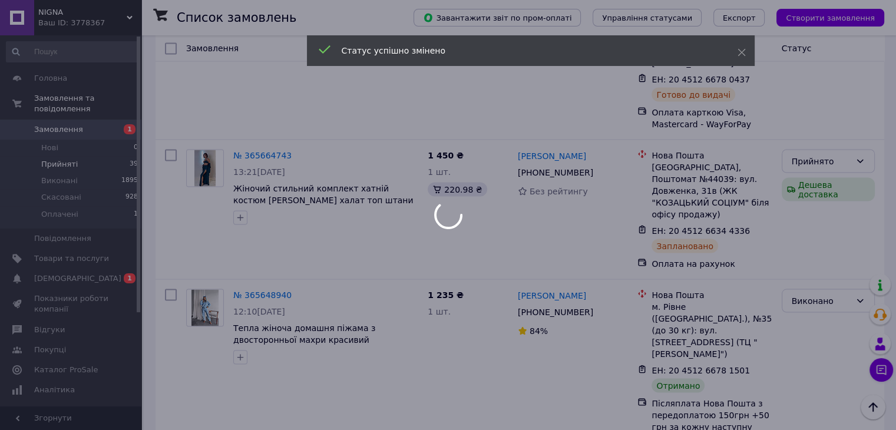
scroll to position [2224, 0]
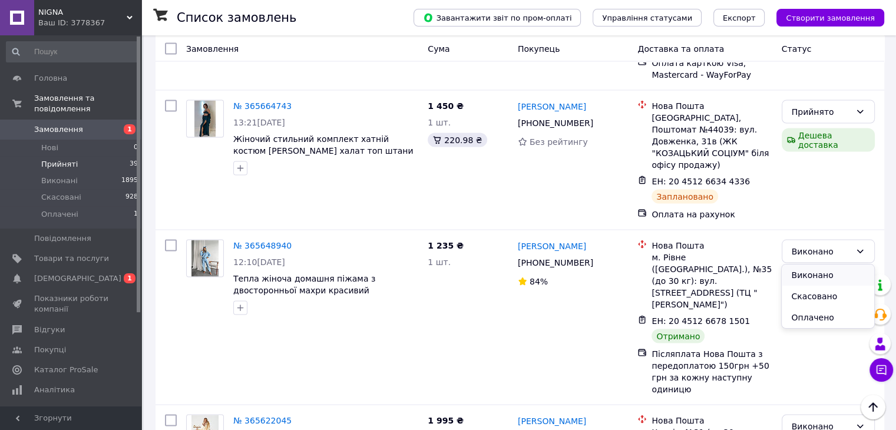
click at [816, 277] on li "Виконано" at bounding box center [828, 275] width 92 height 21
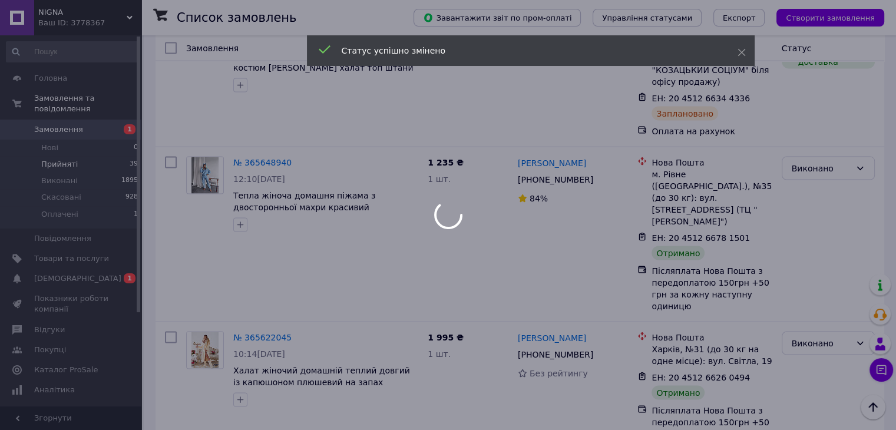
scroll to position [2323, 0]
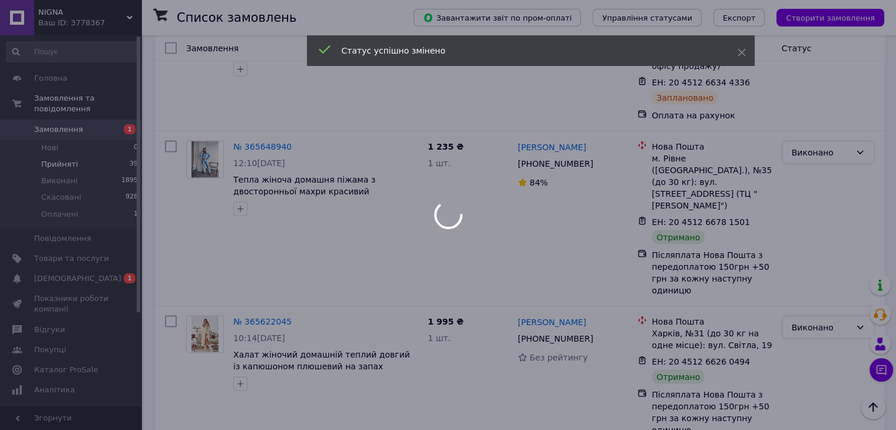
click at [816, 277] on div at bounding box center [448, 215] width 896 height 430
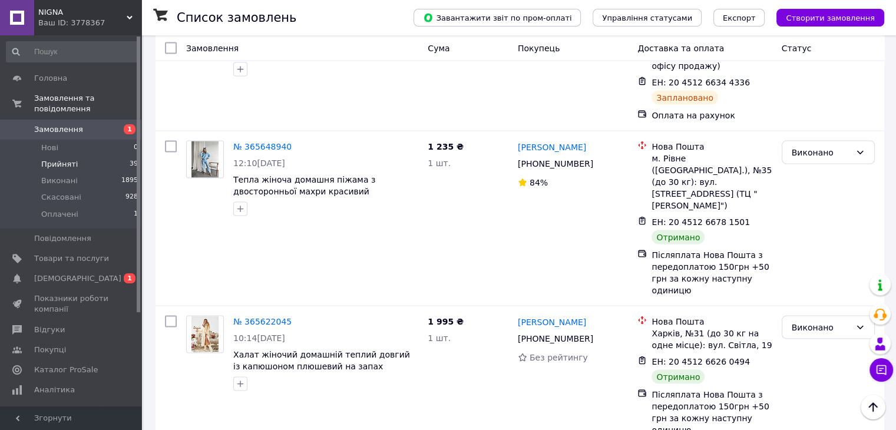
click at [817, 299] on li "Виконано" at bounding box center [828, 299] width 92 height 21
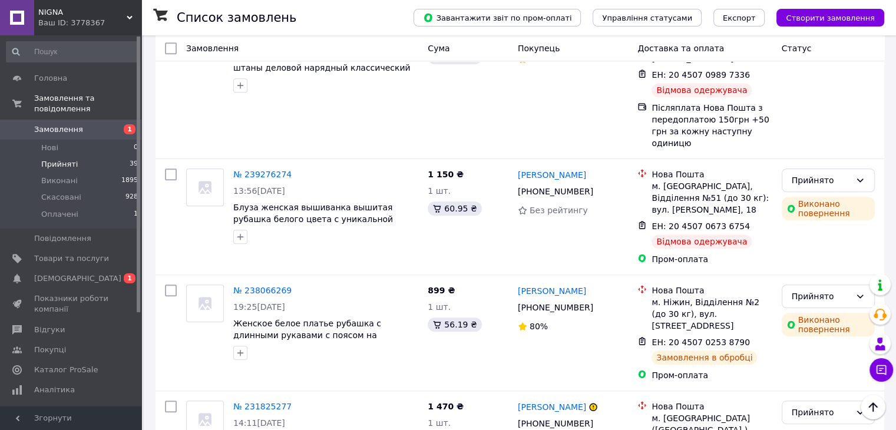
scroll to position [978, 0]
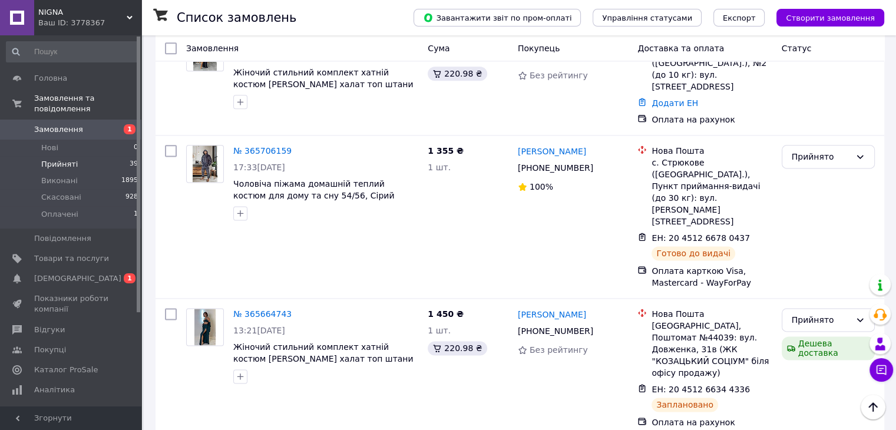
scroll to position [1532, 0]
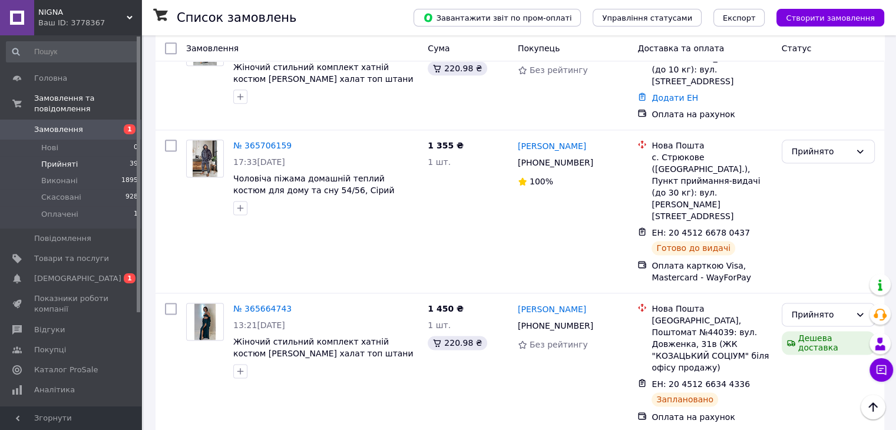
click at [824, 268] on li "Виконано" at bounding box center [828, 268] width 92 height 21
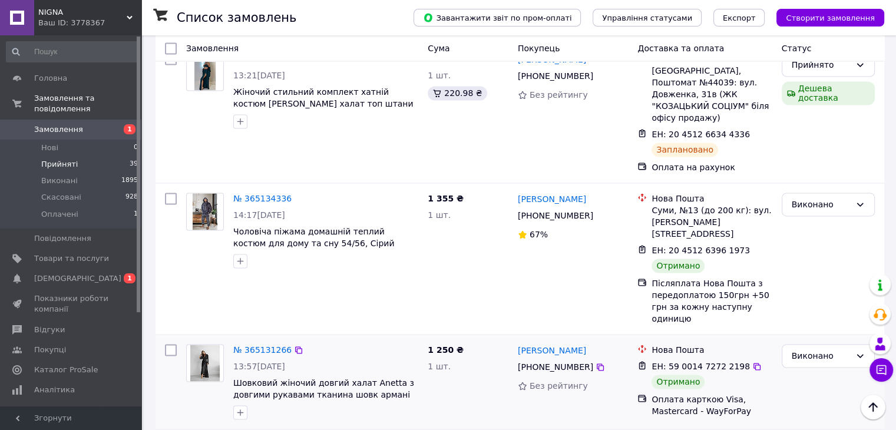
scroll to position [1826, 0]
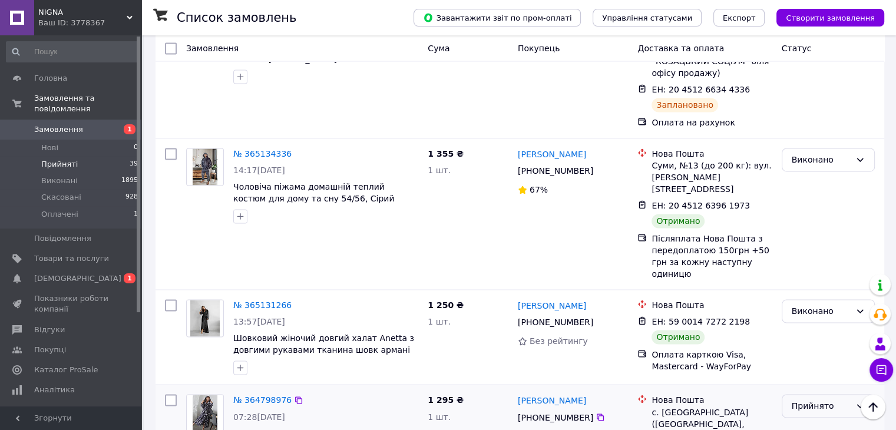
click at [828, 399] on div "Прийнято" at bounding box center [821, 405] width 59 height 13
click at [828, 215] on li "Скасовано" at bounding box center [828, 218] width 92 height 21
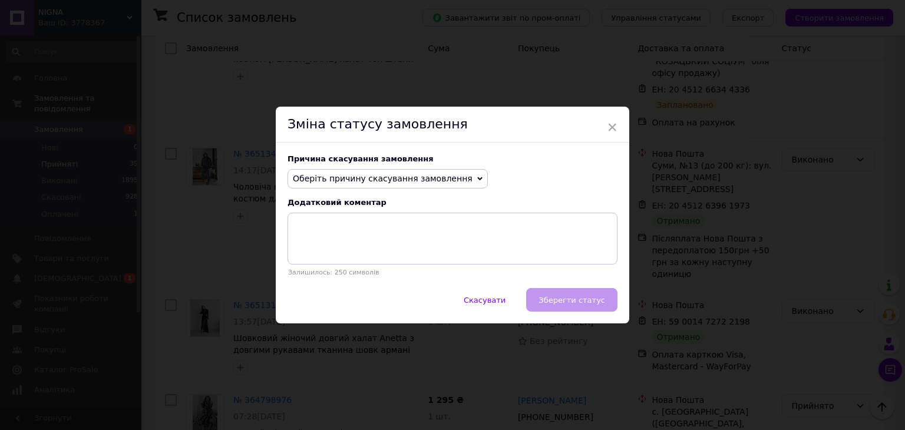
click at [435, 184] on span "Оберіть причину скасування замовлення" at bounding box center [387, 179] width 200 height 20
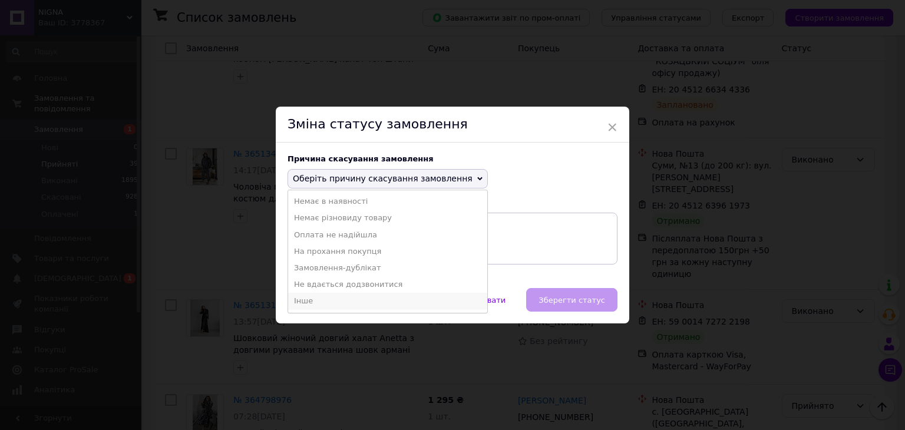
click at [356, 305] on li "Інше" at bounding box center [387, 301] width 199 height 16
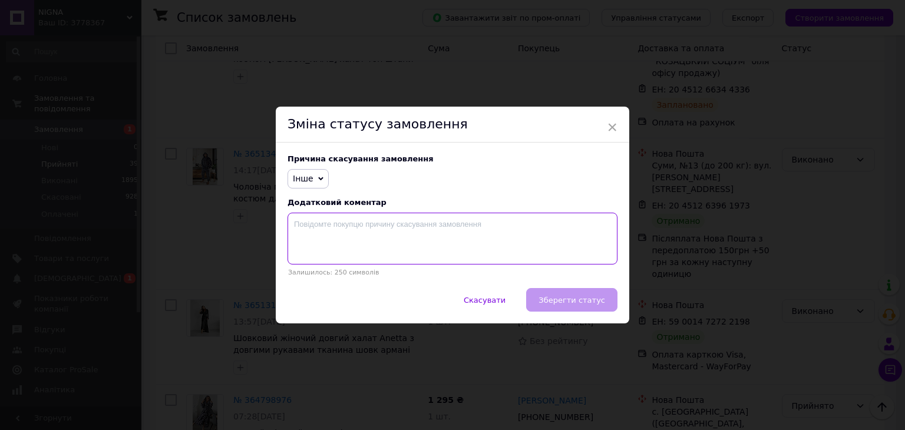
click at [350, 232] on textarea at bounding box center [452, 239] width 330 height 52
type textarea "відмова"
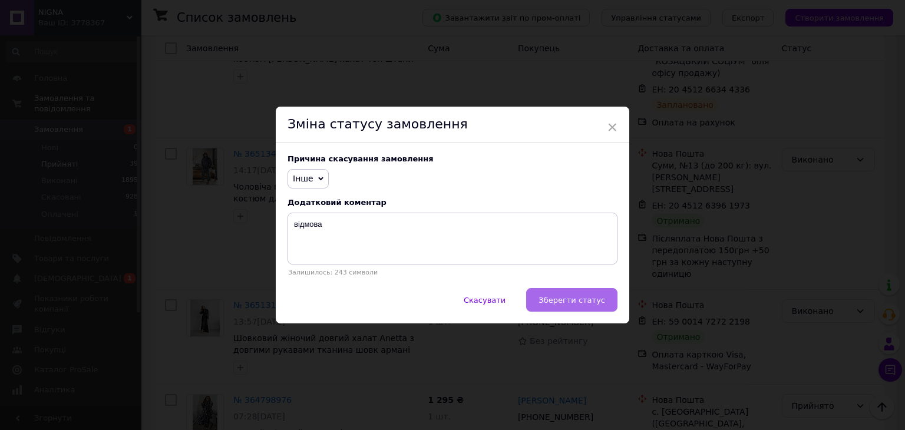
click at [580, 308] on button "Зберегти статус" at bounding box center [571, 300] width 91 height 24
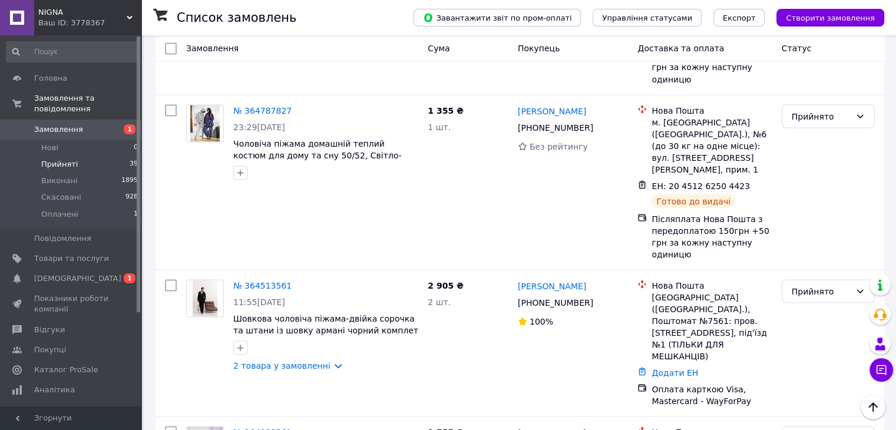
scroll to position [2065, 0]
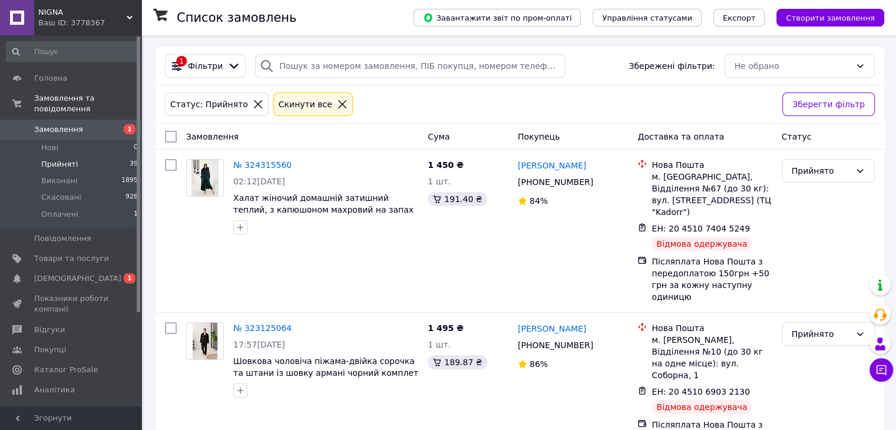
click at [337, 102] on icon at bounding box center [342, 104] width 11 height 11
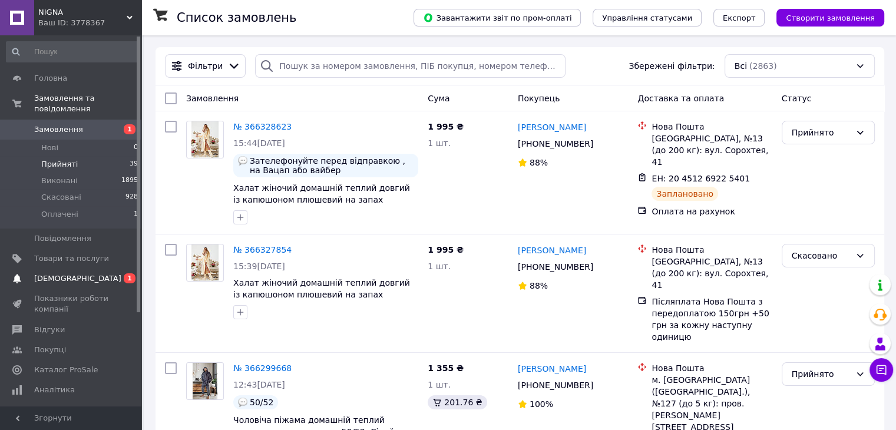
click at [101, 273] on span "[DEMOGRAPHIC_DATA]" at bounding box center [71, 278] width 75 height 11
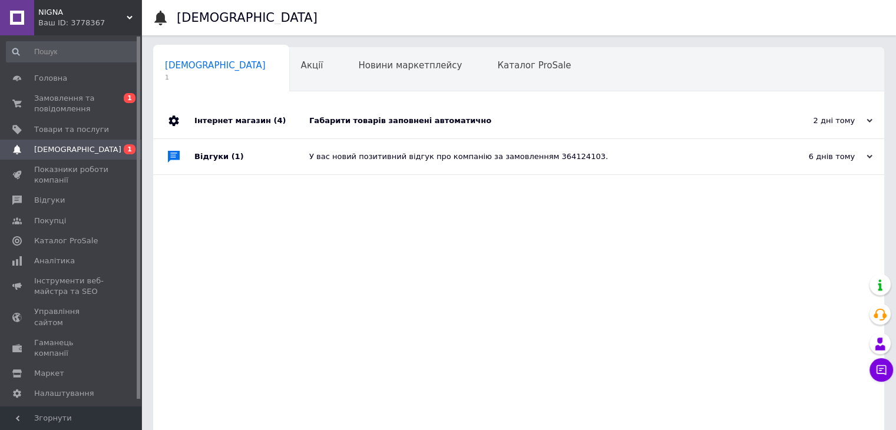
click at [351, 157] on div "У вас новий позитивний відгук про компанію за замовленням 364124103." at bounding box center [531, 156] width 445 height 11
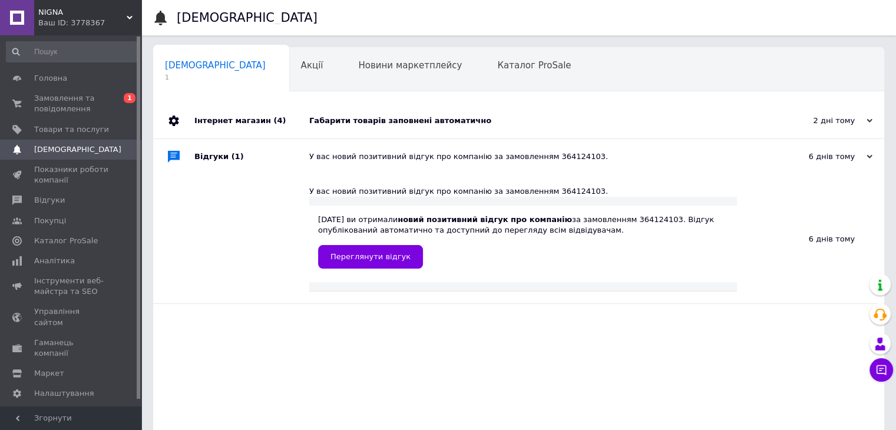
click at [352, 116] on div "Габарити товарів заповнені автоматично" at bounding box center [531, 120] width 445 height 11
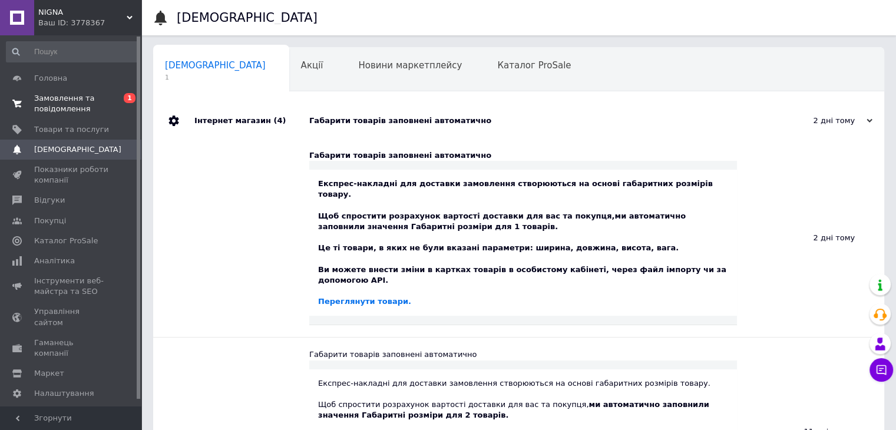
click at [60, 112] on span "Замовлення та повідомлення" at bounding box center [71, 103] width 75 height 21
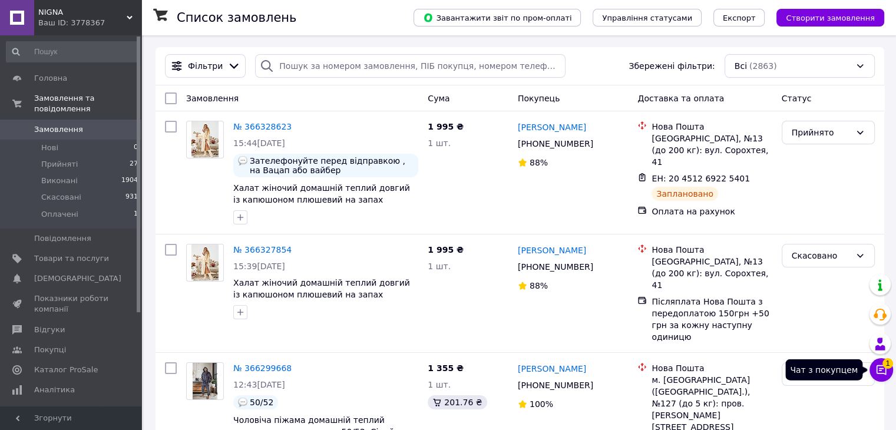
click at [884, 369] on icon at bounding box center [881, 370] width 12 height 12
